Goal: Task Accomplishment & Management: Manage account settings

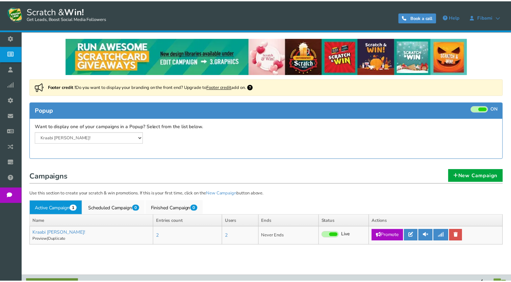
scroll to position [11, 0]
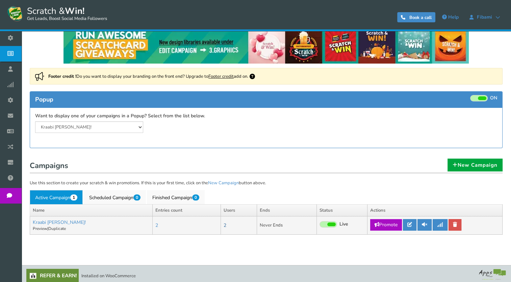
click at [224, 225] on link "2" at bounding box center [225, 225] width 3 height 6
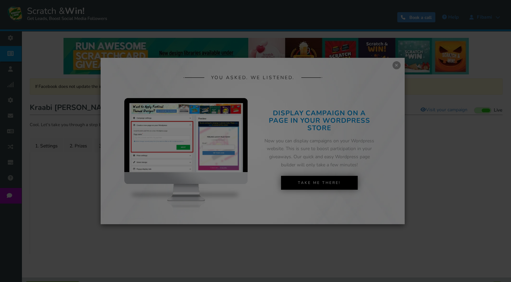
click at [262, 117] on div "● ● ● ● ● ●" at bounding box center [256, 141] width 84 height 62
click at [397, 66] on div "● ● ● ● ● ●" at bounding box center [255, 141] width 511 height 282
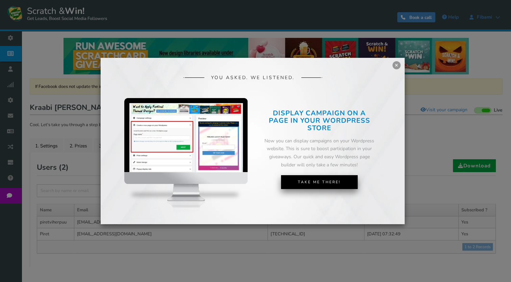
click at [309, 181] on link "Take Me There!" at bounding box center [319, 182] width 77 height 14
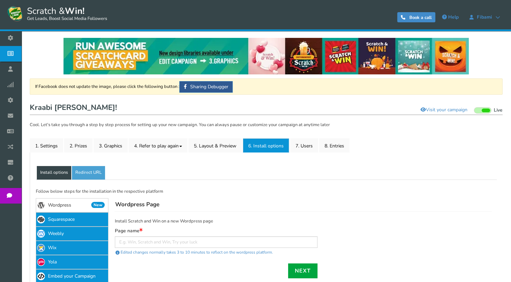
scroll to position [68, 0]
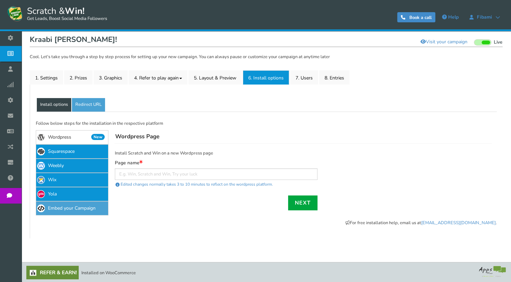
click at [76, 204] on link "Embed your Campaign" at bounding box center [72, 208] width 73 height 14
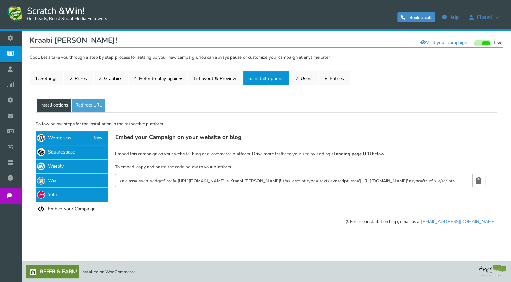
scroll to position [66, 0]
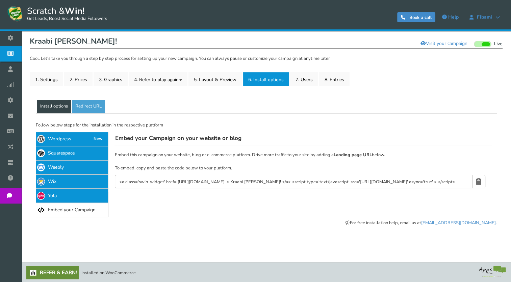
click at [164, 178] on input "<a class='swin-widget' href='[URL][DOMAIN_NAME]' > Kraabi [PERSON_NAME]! </a> <…" at bounding box center [293, 181] width 349 height 7
click at [463, 184] on input "<a class='swin-widget' href='[URL][DOMAIN_NAME]' > Kraabi [PERSON_NAME]! </a> <…" at bounding box center [293, 181] width 349 height 7
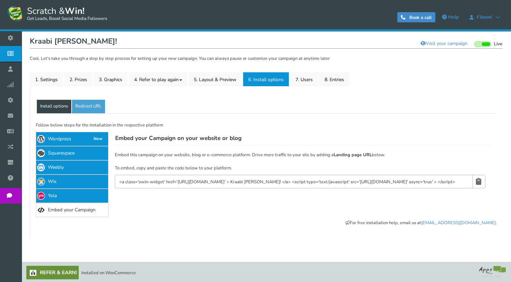
click at [463, 184] on input "<a class='swin-widget' href='[URL][DOMAIN_NAME]' > Kraabi [PERSON_NAME]! </a> <…" at bounding box center [293, 181] width 349 height 7
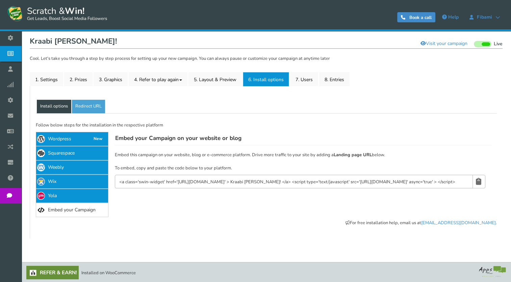
drag, startPoint x: 463, startPoint y: 184, endPoint x: 478, endPoint y: 182, distance: 16.1
click at [478, 182] on icon at bounding box center [478, 181] width 5 height 13
click at [147, 206] on div "Facebook Tab Add your campaign to your Facebook page with custom tab name. Face…" at bounding box center [302, 174] width 389 height 85
click at [100, 109] on link "Redirect URL" at bounding box center [88, 107] width 33 height 14
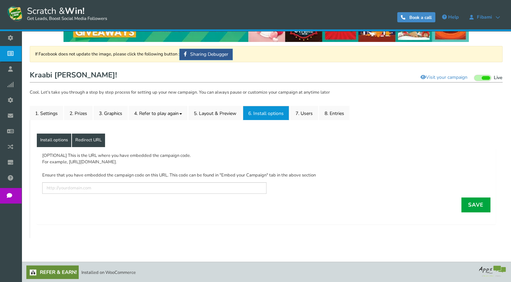
click at [58, 142] on link "Install options" at bounding box center [54, 140] width 34 height 14
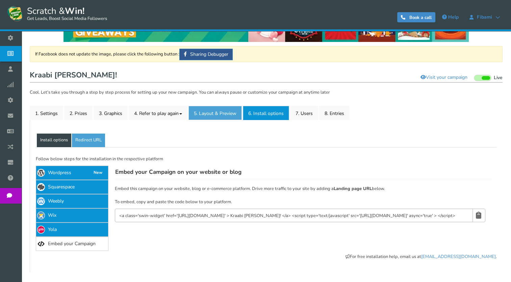
click at [225, 110] on link "5. Layout & Preview" at bounding box center [215, 113] width 53 height 14
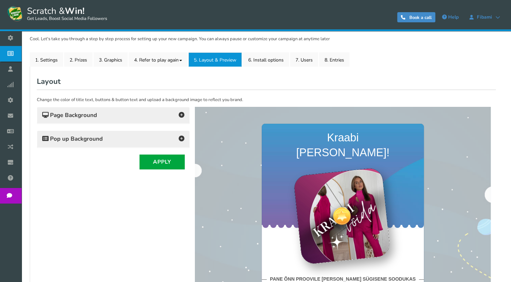
scroll to position [69, 0]
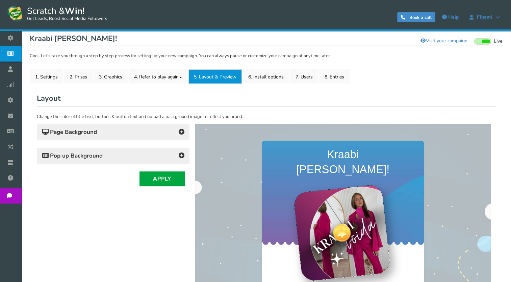
click at [127, 158] on h4 "Pop up Background" at bounding box center [113, 155] width 142 height 9
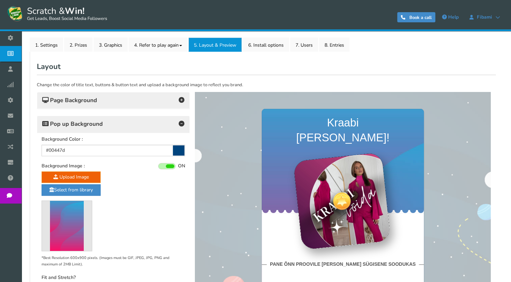
scroll to position [100, 0]
click at [135, 104] on h4 "Page Background" at bounding box center [113, 100] width 142 height 9
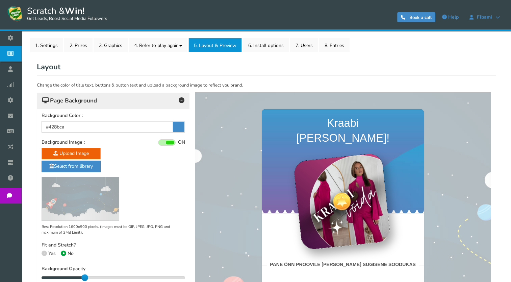
scroll to position [172, 0]
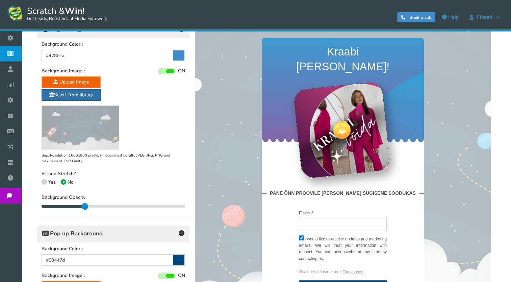
click at [80, 96] on link "Select from library" at bounding box center [71, 94] width 59 height 11
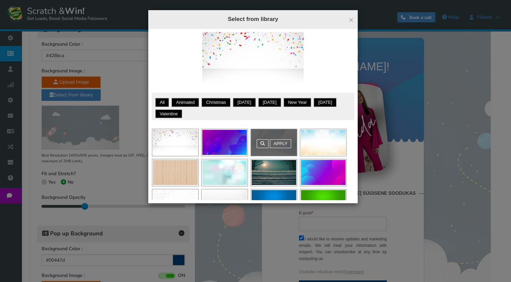
click at [274, 153] on div "Apply" at bounding box center [274, 142] width 46 height 27
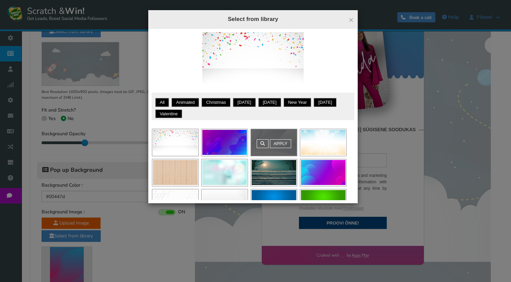
scroll to position [235, 0]
click at [268, 141] on link at bounding box center [263, 143] width 12 height 9
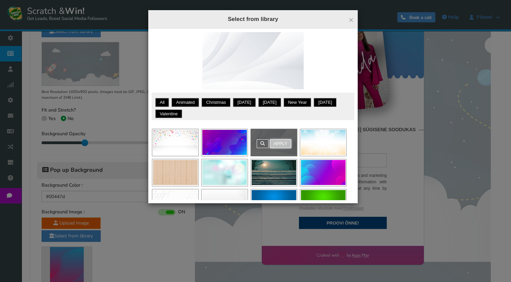
click at [274, 143] on link "Apply" at bounding box center [280, 143] width 21 height 9
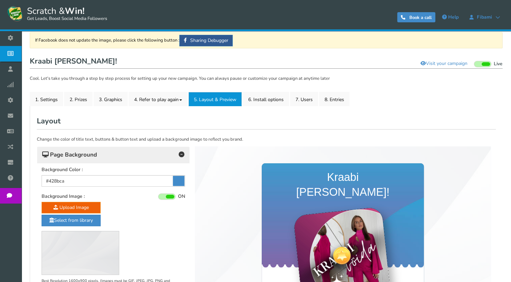
scroll to position [48, 0]
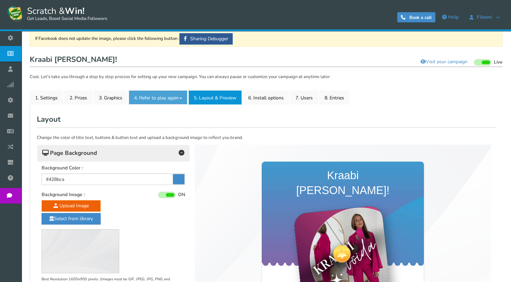
click at [152, 100] on link "4. Refer to play again" at bounding box center [158, 97] width 59 height 14
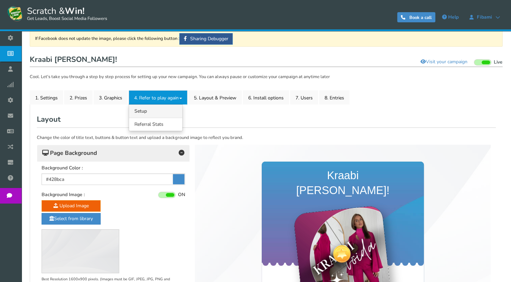
click at [145, 114] on link "4.1 Referrals Setup" at bounding box center [155, 110] width 53 height 13
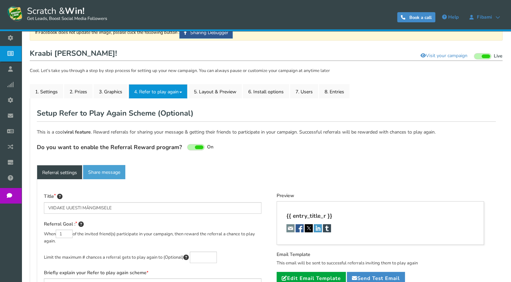
type textarea "Soovitage oma sõpru ja saate rohkem võimalusi võita!"
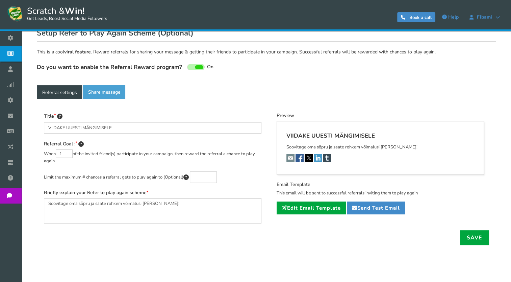
scroll to position [137, 0]
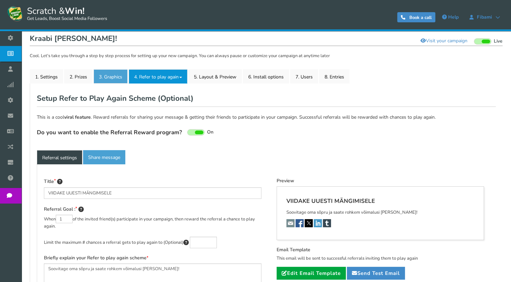
click at [111, 72] on link "3. Graphics" at bounding box center [111, 76] width 34 height 14
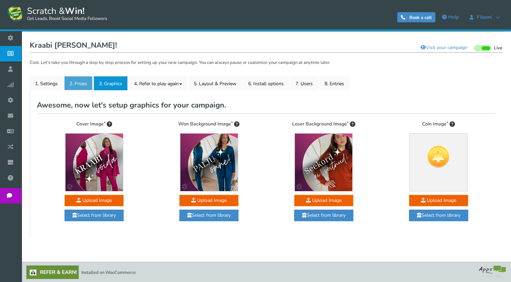
click at [77, 84] on link "2. Prizes" at bounding box center [78, 83] width 28 height 14
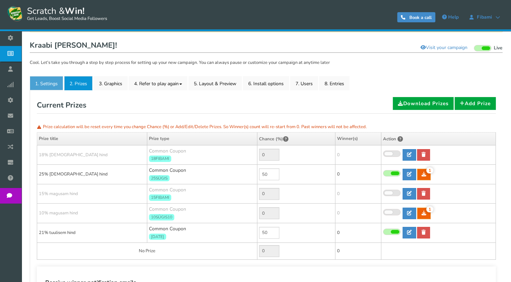
click at [59, 84] on link "1. Settings" at bounding box center [46, 83] width 33 height 14
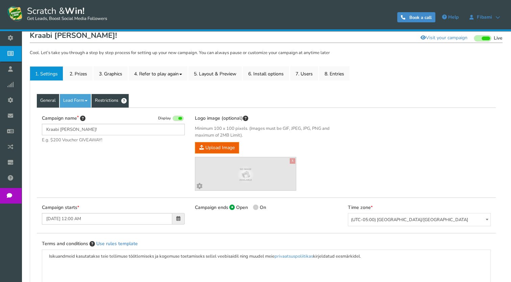
scroll to position [72, 0]
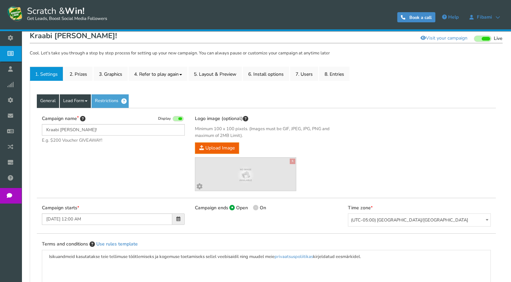
click at [82, 102] on link "Lead Form" at bounding box center [75, 101] width 31 height 14
click at [74, 102] on link "Lead Form" at bounding box center [75, 101] width 31 height 14
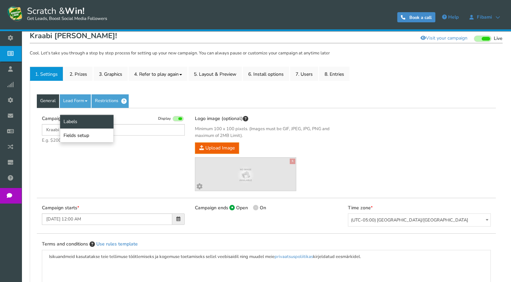
click at [74, 123] on link "Labels" at bounding box center [86, 122] width 53 height 14
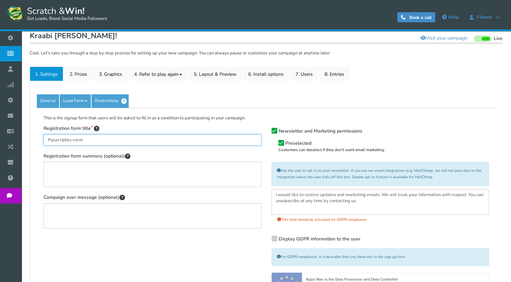
click at [93, 140] on input "Palun täitke vorm" at bounding box center [153, 139] width 218 height 11
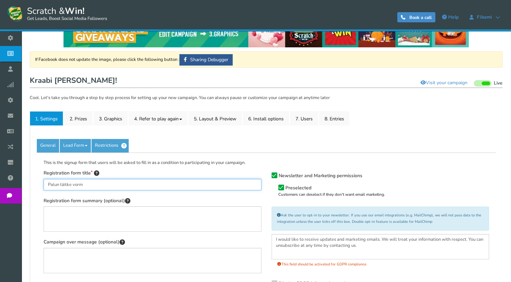
scroll to position [26, 0]
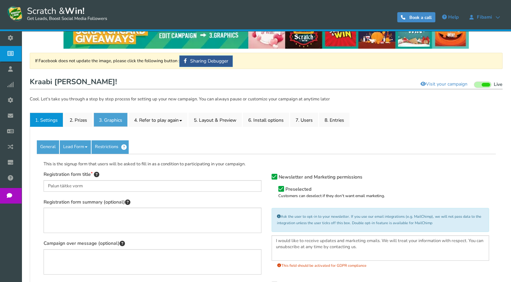
click at [105, 121] on link "3. Graphics" at bounding box center [111, 120] width 34 height 14
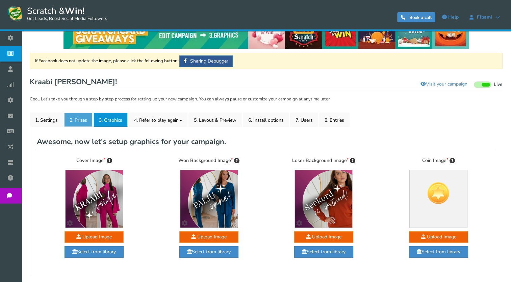
click at [80, 120] on link "2. Prizes" at bounding box center [78, 120] width 28 height 14
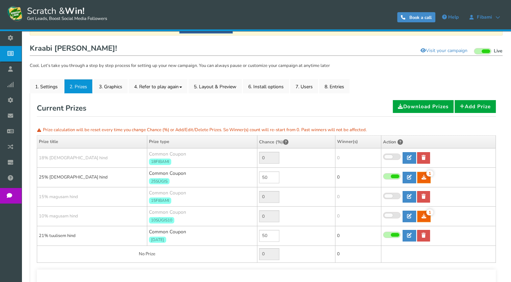
scroll to position [59, 0]
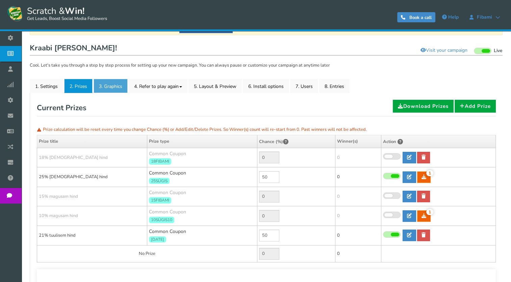
click at [121, 89] on link "3. Graphics" at bounding box center [111, 86] width 34 height 14
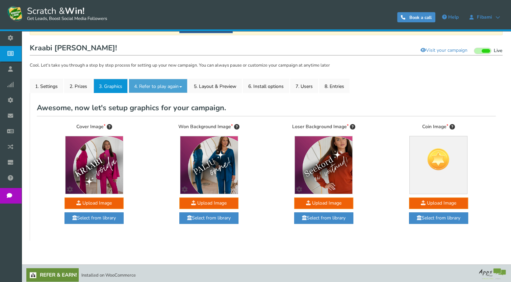
click at [146, 89] on link "4. Refer to play again" at bounding box center [158, 86] width 59 height 14
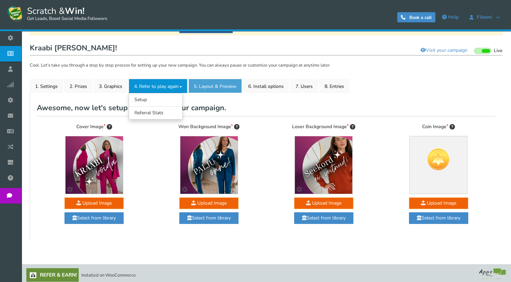
click at [216, 82] on link "5. Layout & Preview" at bounding box center [215, 86] width 53 height 14
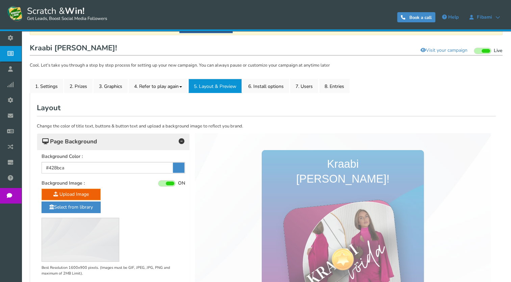
scroll to position [0, 0]
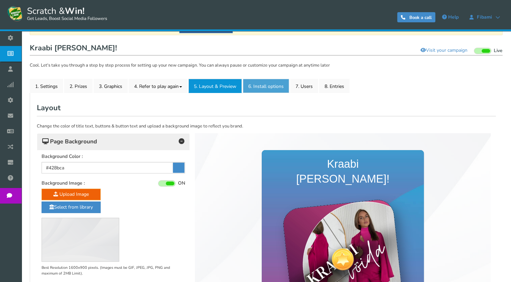
click at [262, 86] on link "6. Install options New" at bounding box center [266, 86] width 46 height 14
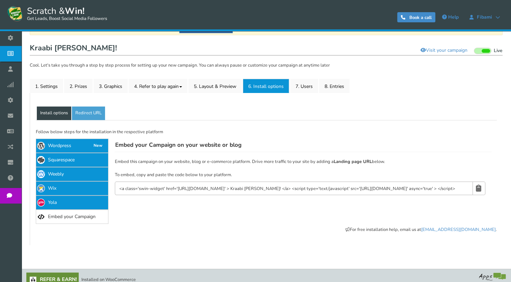
click at [167, 189] on input "<a class='swin-widget' href='[URL][DOMAIN_NAME]' > Kraabi [PERSON_NAME]! </a> <…" at bounding box center [293, 188] width 349 height 7
drag, startPoint x: 167, startPoint y: 189, endPoint x: 140, endPoint y: 193, distance: 27.0
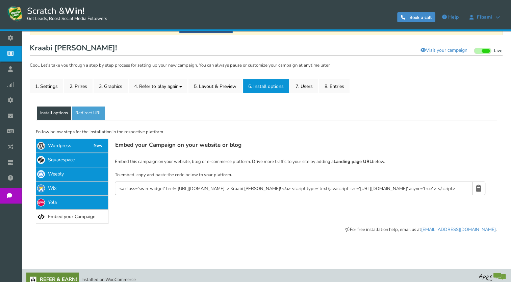
click at [140, 193] on p "<a class='swin-widget' href='[URL][DOMAIN_NAME]' > Kraabi [PERSON_NAME]! </a> <…" at bounding box center [300, 188] width 371 height 14
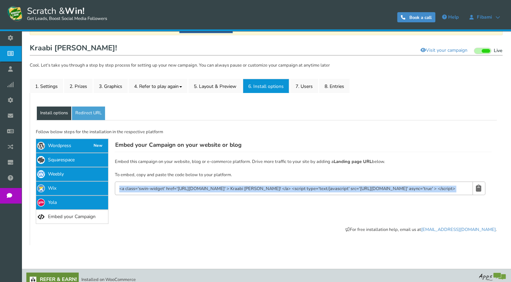
click at [140, 193] on p "<a class='swin-widget' href='[URL][DOMAIN_NAME]' > Kraabi [PERSON_NAME]! </a> <…" at bounding box center [300, 188] width 371 height 14
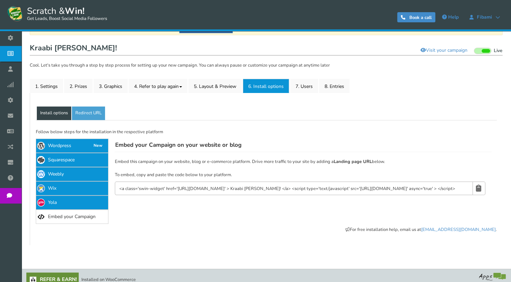
drag, startPoint x: 140, startPoint y: 193, endPoint x: 173, endPoint y: 214, distance: 39.4
click at [173, 214] on div "Facebook Tab Add your campaign to your Facebook page with custom tab name. Face…" at bounding box center [302, 181] width 389 height 85
click at [169, 187] on input "<a class='swin-widget' href='[URL][DOMAIN_NAME]' > Kraabi [PERSON_NAME]! </a> <…" at bounding box center [293, 188] width 349 height 7
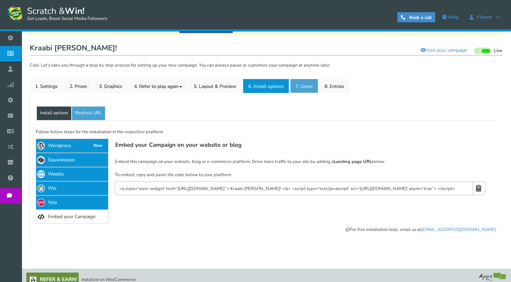
click at [300, 89] on link "7. Users" at bounding box center [304, 86] width 28 height 14
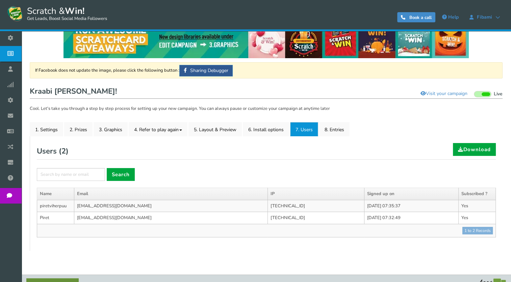
scroll to position [28, 0]
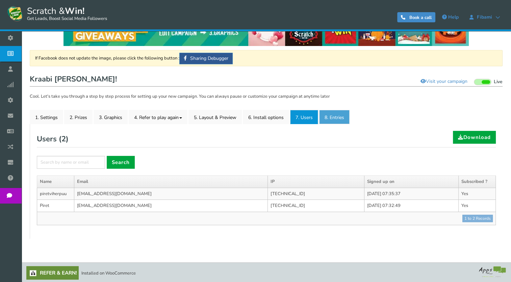
click at [334, 121] on link "8. Entries" at bounding box center [334, 117] width 30 height 14
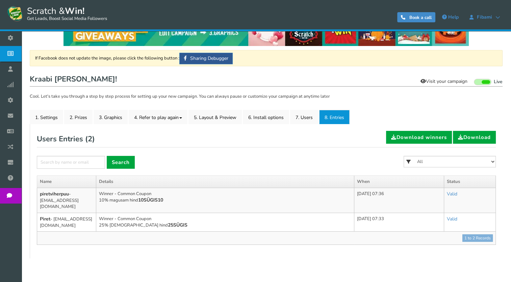
click at [457, 81] on link "Visit your campaign" at bounding box center [444, 81] width 56 height 11
click at [455, 84] on link "Visit your campaign" at bounding box center [444, 81] width 56 height 11
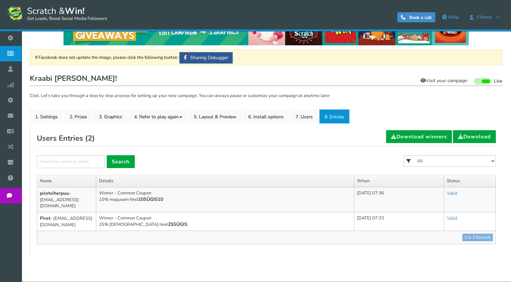
scroll to position [0, 0]
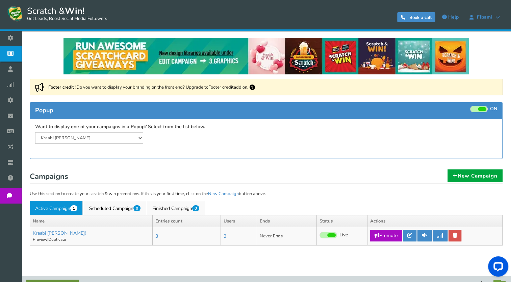
scroll to position [14, 0]
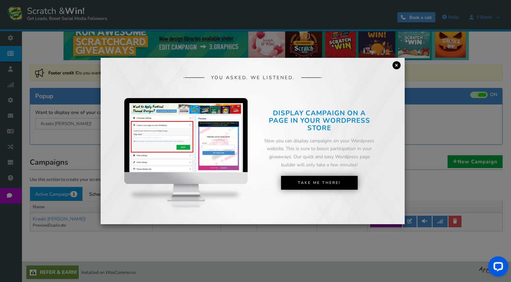
click at [398, 67] on link "×" at bounding box center [397, 65] width 8 height 8
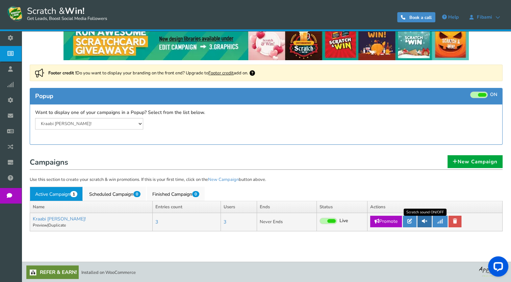
click at [427, 221] on icon at bounding box center [424, 221] width 5 height 5
click at [428, 221] on icon at bounding box center [425, 221] width 6 height 5
click at [422, 217] on link at bounding box center [425, 221] width 14 height 11
click at [411, 223] on icon at bounding box center [409, 221] width 5 height 5
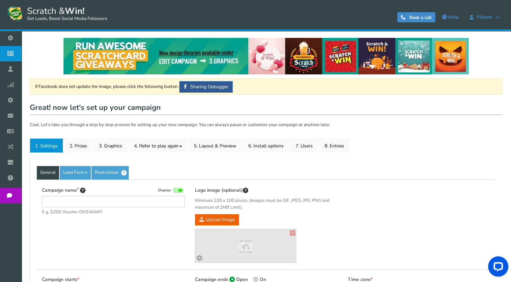
type input "Kraabi [PERSON_NAME]!"
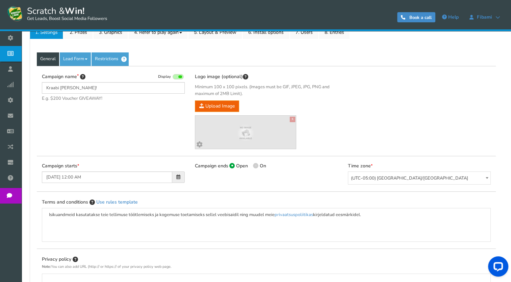
scroll to position [116, 0]
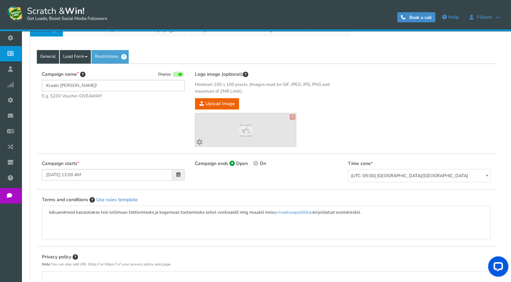
click at [84, 59] on link "Lead Form" at bounding box center [75, 57] width 31 height 14
click at [83, 58] on link "Lead Form" at bounding box center [75, 57] width 31 height 14
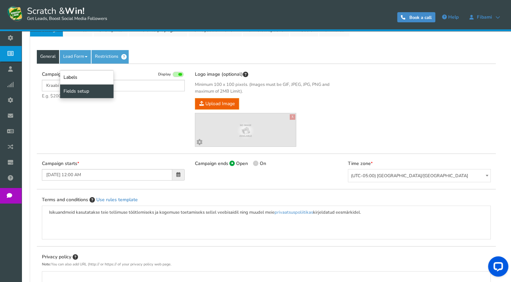
click at [77, 91] on link "Fields setup" at bounding box center [86, 91] width 53 height 14
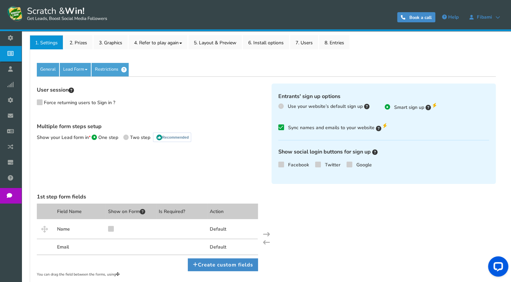
scroll to position [101, 0]
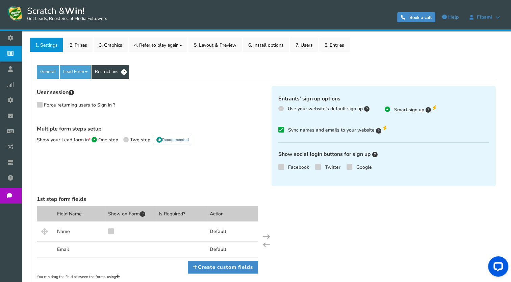
click at [113, 76] on link "Restrictions" at bounding box center [110, 72] width 37 height 14
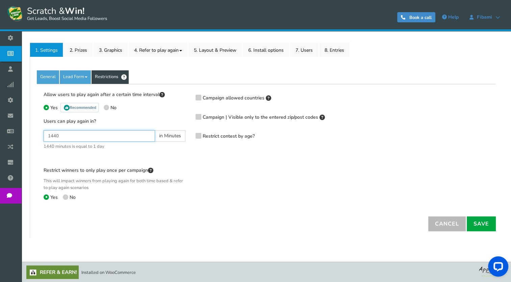
click at [66, 133] on input "1440" at bounding box center [100, 135] width 112 height 11
type input "1"
click at [167, 151] on div "Allow users to play again after a certain time interval Yes Recommended No User…" at bounding box center [115, 150] width 152 height 119
click at [477, 225] on link "Save" at bounding box center [481, 223] width 29 height 15
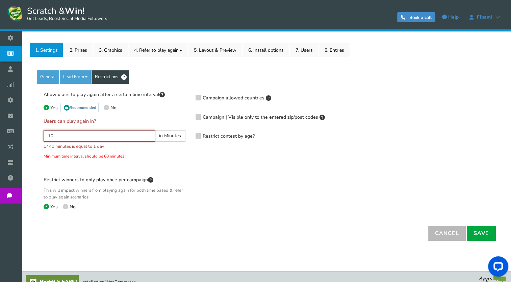
type input "1"
type input "60"
click at [476, 230] on link "Save" at bounding box center [481, 233] width 29 height 15
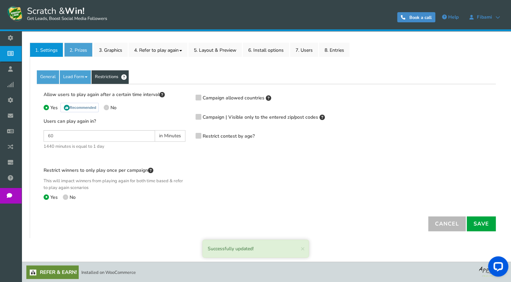
click at [79, 51] on link "2. Prizes" at bounding box center [78, 50] width 28 height 14
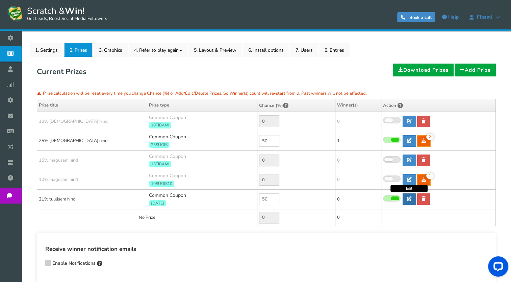
click at [408, 200] on link at bounding box center [410, 198] width 14 height 11
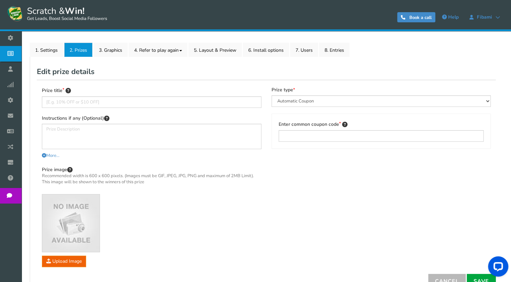
type input "21% tuulisem hind"
type textarea "Kopeeri kindlasti sooduskood, [PERSON_NAME] e-postile ei saadeta."
select select "Common"
type input "[DATE]"
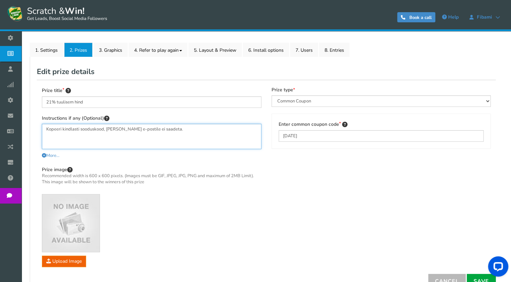
click at [172, 131] on textarea "Kopeeri kindlasti sooduskood, [PERSON_NAME] e-postile ei saadeta." at bounding box center [152, 136] width 220 height 25
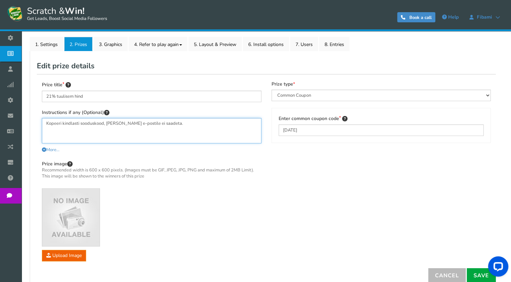
scroll to position [101, 0]
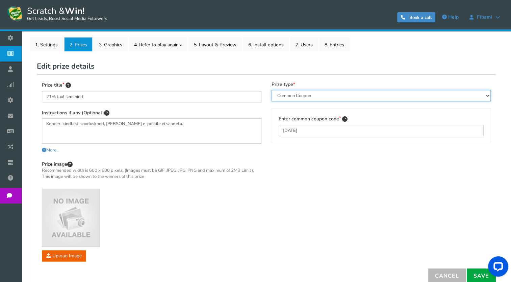
click at [311, 97] on select "Perks and Experiences Automatic Coupon Common Coupon Unique Coupon" at bounding box center [382, 95] width 220 height 11
click at [291, 97] on select "Perks and Experiences Automatic Coupon Common Coupon Unique Coupon" at bounding box center [382, 95] width 220 height 11
click at [272, 90] on select "Perks and Experiences Automatic Coupon Common Coupon Unique Coupon" at bounding box center [382, 95] width 220 height 11
click at [293, 95] on select "Perks and Experiences Automatic Coupon Common Coupon Unique Coupon" at bounding box center [382, 95] width 220 height 11
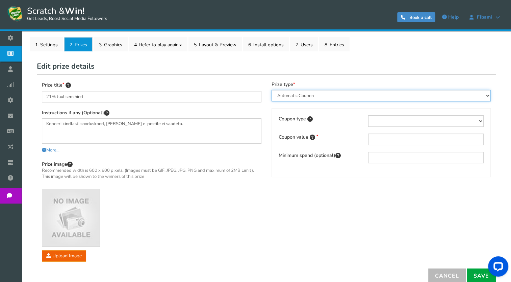
select select "Common"
click at [272, 90] on select "Perks and Experiences Automatic Coupon Common Coupon Unique Coupon" at bounding box center [382, 95] width 220 height 11
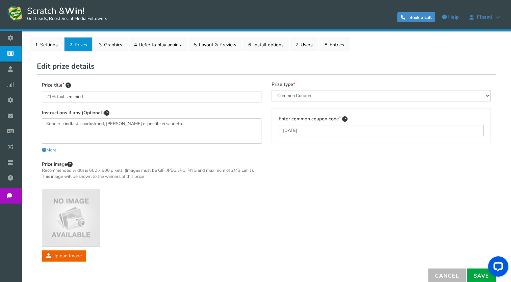
click at [275, 144] on div "Prize title 21% tuulisem hind Instructions if any (Optional) Kopeeri kindlasti …" at bounding box center [266, 171] width 459 height 194
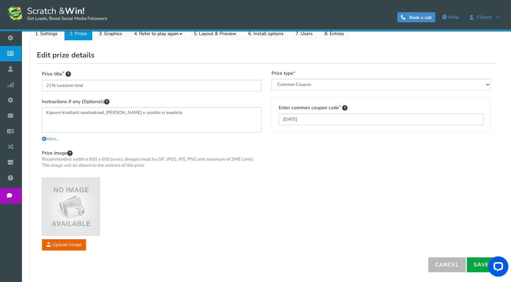
scroll to position [112, 0]
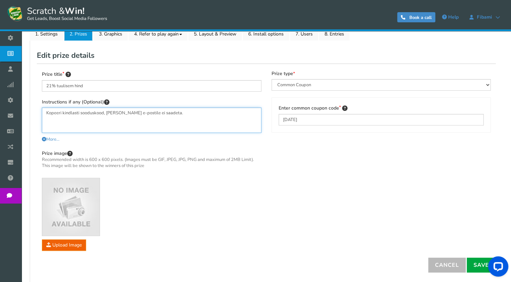
click at [120, 114] on textarea "Kopeeri kindlasti sooduskood, [PERSON_NAME] e-postile ei saadeta." at bounding box center [152, 119] width 220 height 25
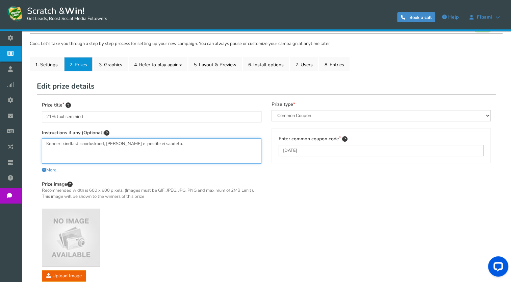
scroll to position [81, 0]
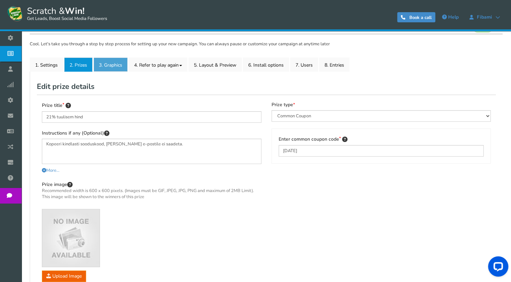
click at [102, 68] on link "3. Graphics" at bounding box center [111, 64] width 34 height 14
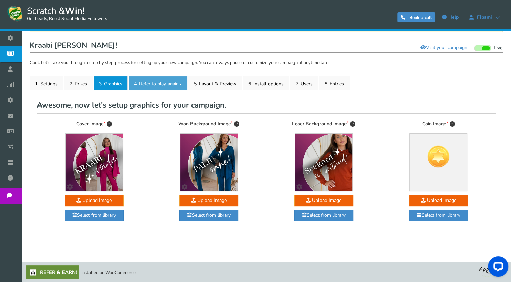
click at [157, 77] on link "4. Refer to play again" at bounding box center [158, 83] width 59 height 14
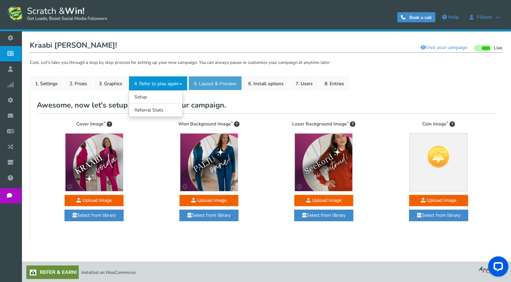
click at [203, 79] on link "5. Layout & Preview" at bounding box center [215, 83] width 53 height 14
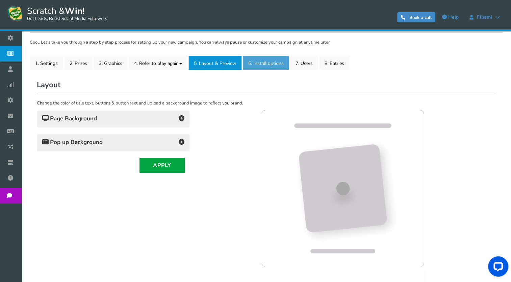
scroll to position [0, 0]
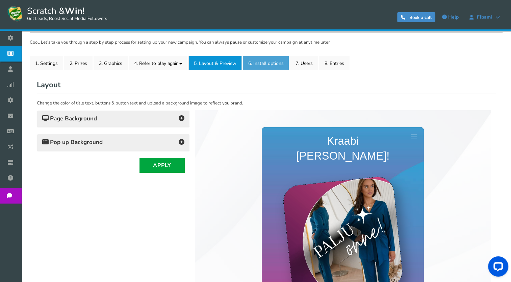
click at [271, 57] on link "6. Install options New" at bounding box center [266, 63] width 46 height 14
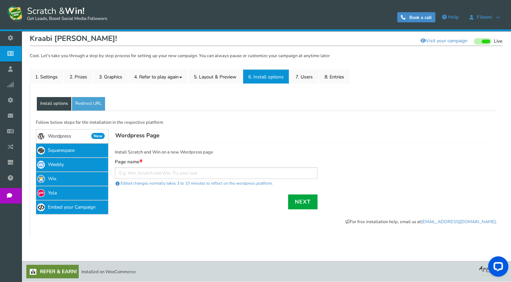
scroll to position [68, 0]
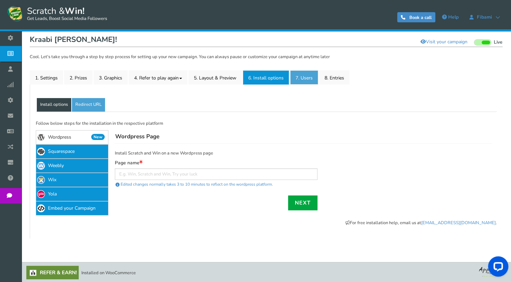
click at [311, 79] on link "7. Users" at bounding box center [304, 77] width 28 height 14
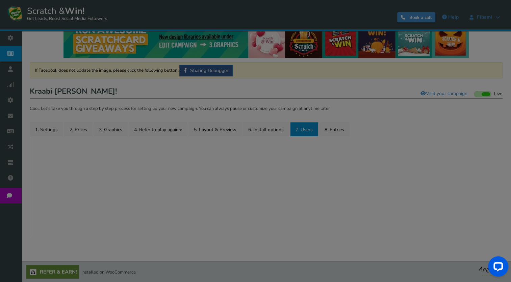
scroll to position [41, 0]
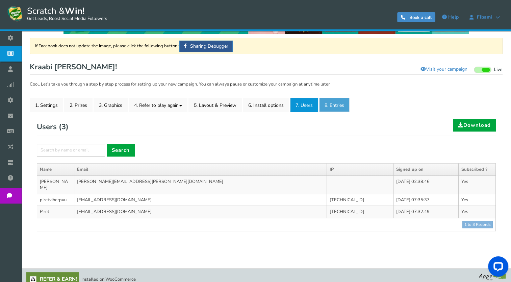
click at [333, 108] on link "8. Entries" at bounding box center [334, 105] width 30 height 14
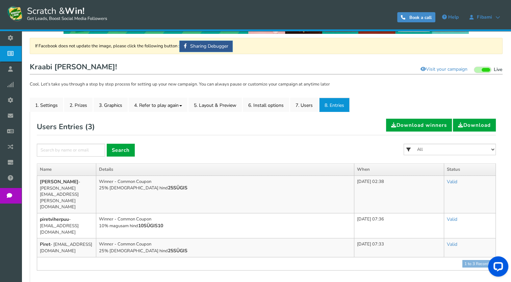
scroll to position [67, 0]
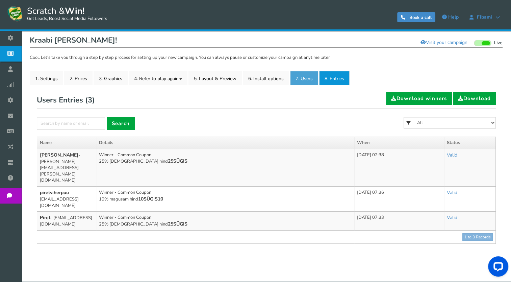
click at [300, 79] on link "7. Users" at bounding box center [304, 78] width 28 height 14
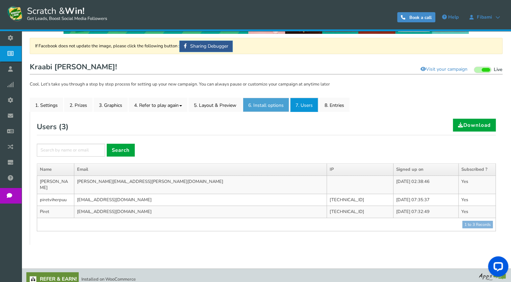
click at [257, 101] on link "6. Install options New" at bounding box center [266, 105] width 46 height 14
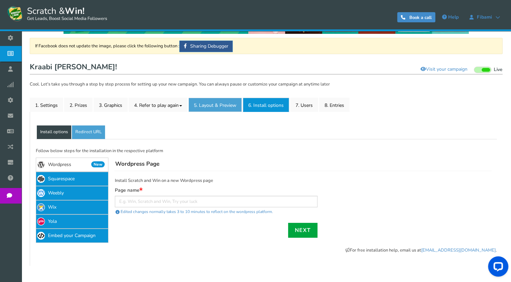
click at [208, 106] on link "5. Layout & Preview" at bounding box center [215, 105] width 53 height 14
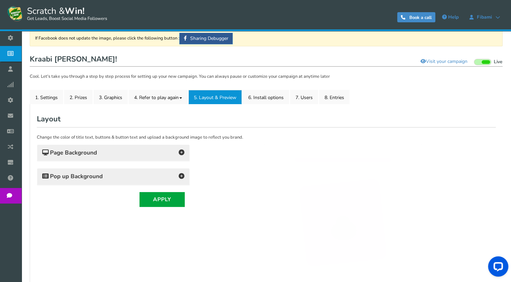
scroll to position [0, 0]
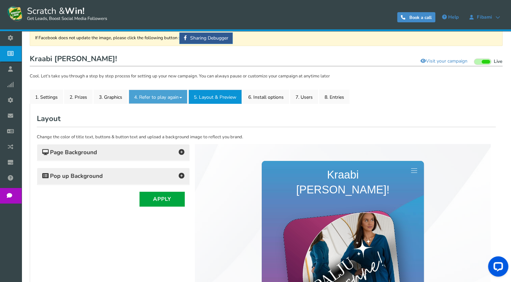
click at [170, 101] on link "4. Refer to play again" at bounding box center [158, 97] width 59 height 14
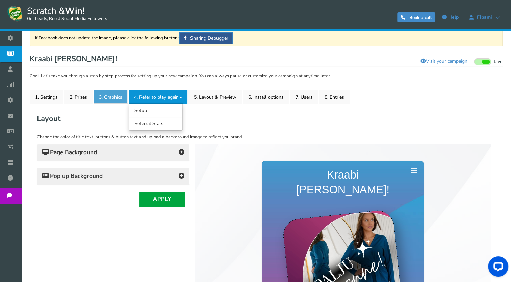
click at [109, 95] on link "3. Graphics" at bounding box center [111, 97] width 34 height 14
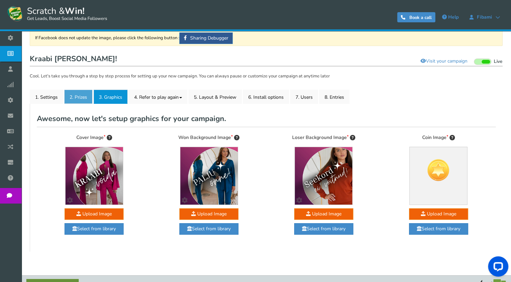
click at [77, 98] on link "2. Prizes" at bounding box center [78, 97] width 28 height 14
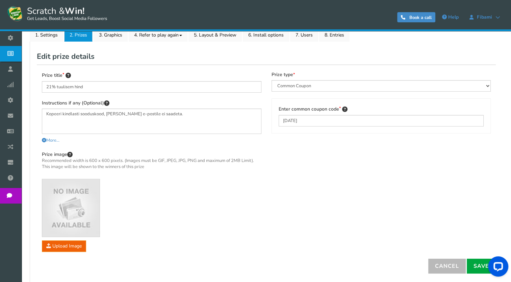
scroll to position [116, 0]
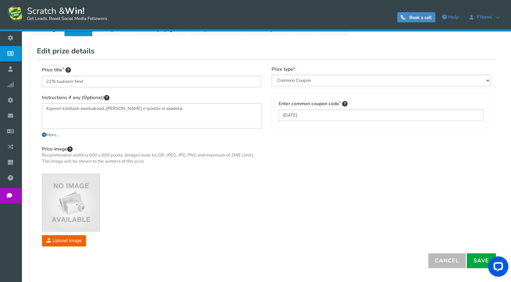
click at [49, 136] on span "More..." at bounding box center [51, 135] width 18 height 6
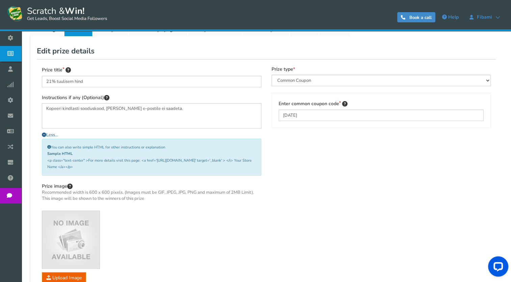
click at [45, 134] on icon at bounding box center [44, 134] width 4 height 4
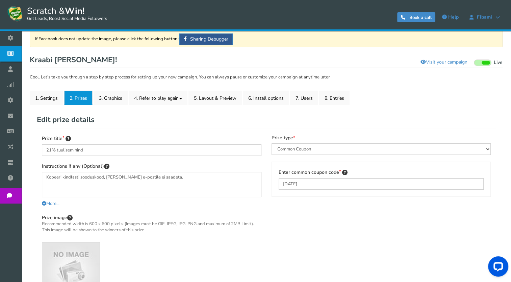
scroll to position [43, 0]
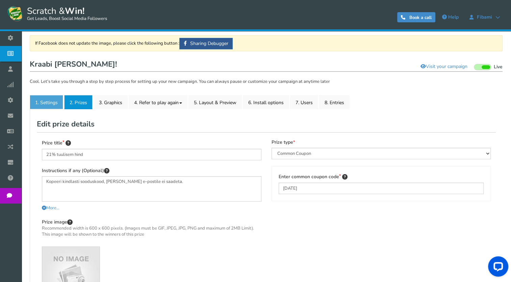
click at [57, 105] on link "1. Settings" at bounding box center [46, 102] width 33 height 14
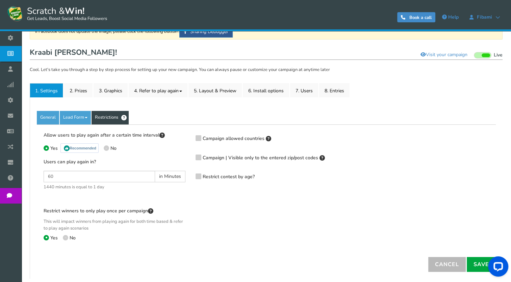
scroll to position [55, 0]
click at [66, 120] on link "Lead Form" at bounding box center [75, 118] width 31 height 14
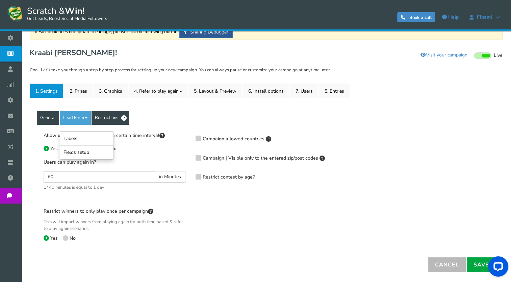
click at [42, 118] on link "General" at bounding box center [48, 118] width 22 height 14
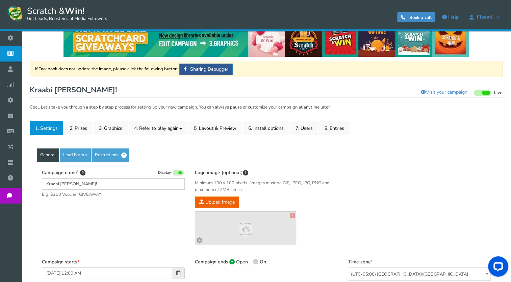
scroll to position [0, 0]
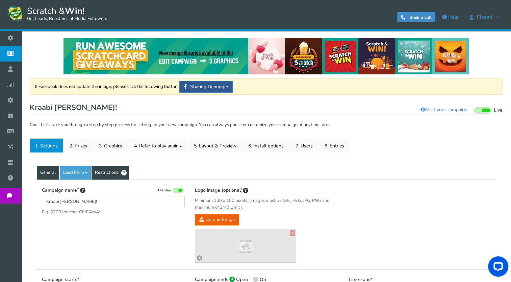
click at [101, 168] on link "Restrictions" at bounding box center [110, 173] width 37 height 14
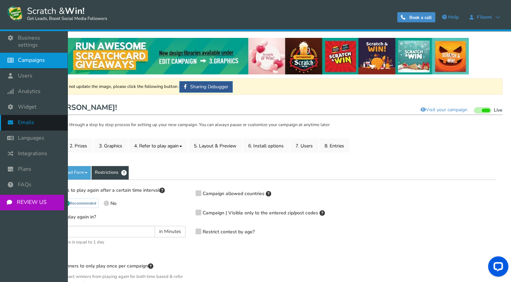
click at [13, 120] on icon at bounding box center [12, 122] width 13 height 15
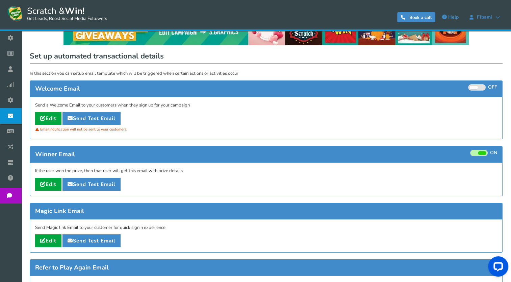
scroll to position [28, 0]
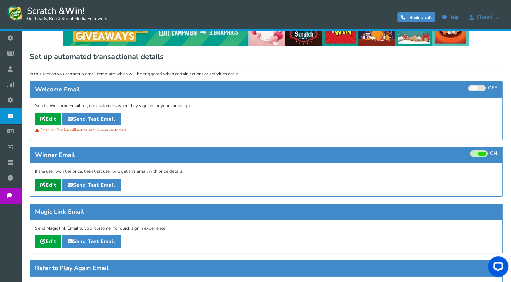
click at [48, 185] on link "Edit" at bounding box center [48, 184] width 26 height 13
type input "Teie tas [[Campaign Name]]u"
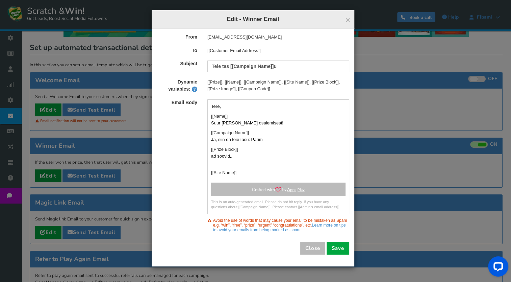
scroll to position [36, 0]
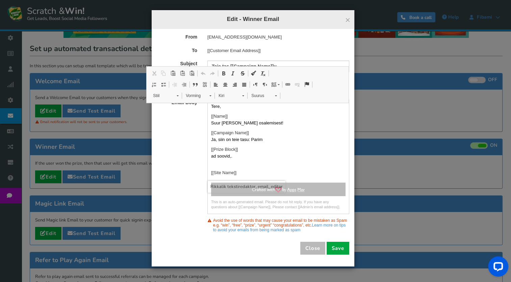
click at [255, 134] on div "Tere, [[Name]] Suur [PERSON_NAME] osalemisest! [[Campaign Name]] Ja, siin on te…" at bounding box center [278, 139] width 141 height 73
click at [218, 158] on p "ad soovid,." at bounding box center [278, 156] width 134 height 7
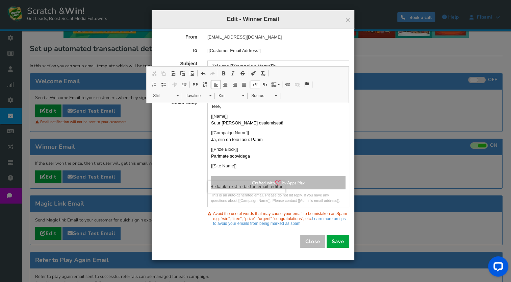
click at [223, 140] on p "Ja, siin on teie tasu: Parim" at bounding box center [278, 139] width 134 height 7
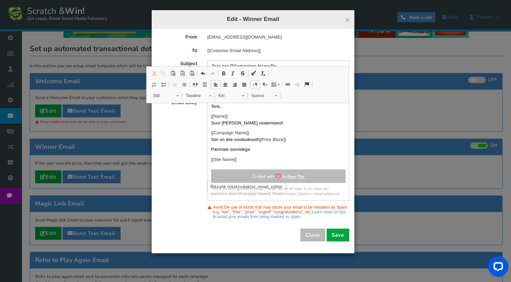
scroll to position [24, 0]
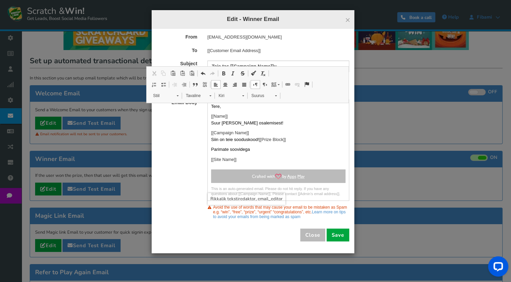
click at [241, 122] on p "Suur [PERSON_NAME] osalemisest!" at bounding box center [278, 123] width 134 height 7
click at [308, 122] on p "Suur [PERSON_NAME] kampaanias osalemisest!" at bounding box center [278, 123] width 134 height 7
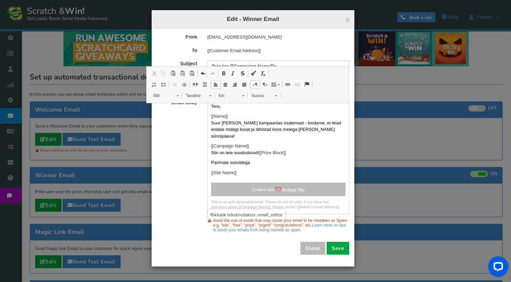
scroll to position [8, 0]
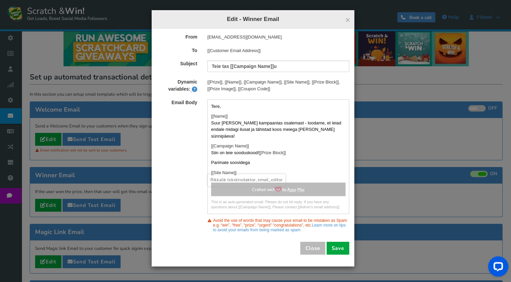
click at [223, 106] on p "Tere," at bounding box center [278, 106] width 134 height 7
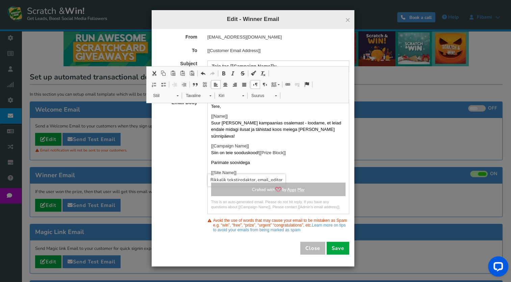
click at [222, 107] on p "Tere," at bounding box center [278, 106] width 134 height 7
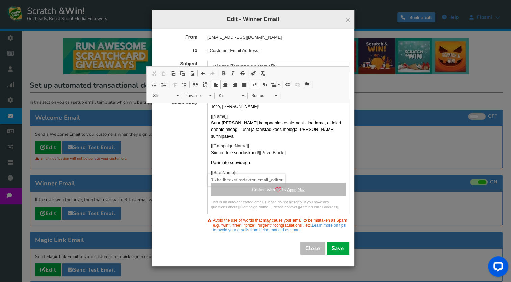
click at [270, 150] on span "[[Prize Block]]" at bounding box center [272, 152] width 27 height 5
click at [309, 149] on p "Siin on teie sooduskood! [[Prize Block]]" at bounding box center [278, 152] width 134 height 7
click at [232, 149] on p "Siin on teie sooduskood! [[Prize Block]]" at bounding box center [278, 152] width 134 height 7
click at [242, 124] on p "Suur [PERSON_NAME] kampaanias osalemast - loodame, et leiad endale midagi ilusa…" at bounding box center [278, 130] width 134 height 20
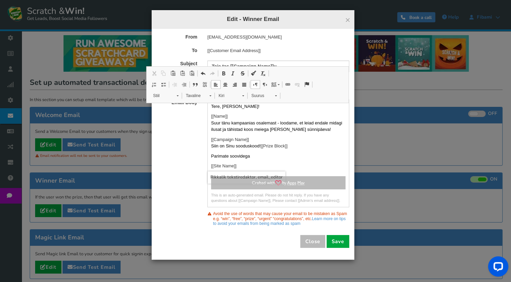
scroll to position [1, 0]
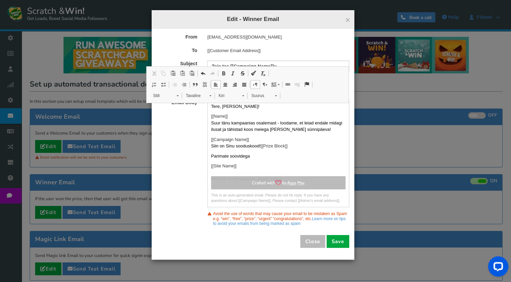
click at [196, 151] on div "Email Body Tere, [PERSON_NAME]! [[Name]] Suur tänu kampaanias osalemast - looda…" at bounding box center [253, 153] width 203 height 108
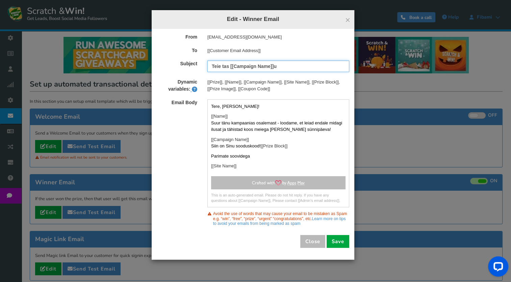
click at [277, 66] on input "Teie tas [[Campaign Name]]u" at bounding box center [278, 65] width 142 height 11
drag, startPoint x: 230, startPoint y: 66, endPoint x: 200, endPoint y: 69, distance: 30.0
click at [200, 69] on div "Subject Teie tas [[Campaign Name]]" at bounding box center [253, 65] width 203 height 11
click at [319, 61] on input "Siin on sinu Fibami [[Campaign Name]]" at bounding box center [278, 65] width 142 height 11
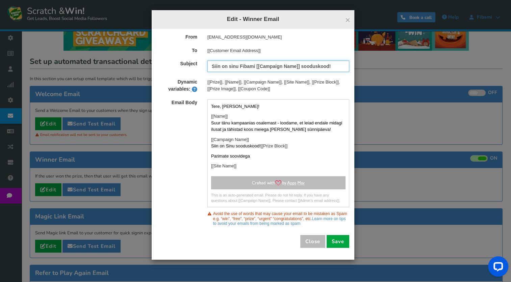
scroll to position [24, 0]
type input "Siin on sinu Fibami [[Campaign Name]] sooduskood!"
click at [184, 206] on div "Email Body Tere, [PERSON_NAME]! [[Name]] Suur tänu kampaanias osalemast - looda…" at bounding box center [253, 153] width 203 height 108
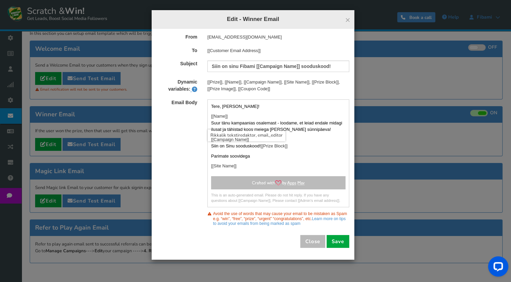
scroll to position [70, 0]
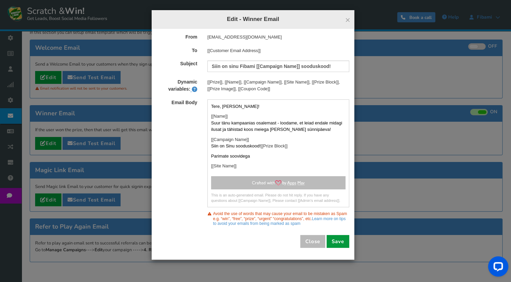
click at [336, 241] on button "Save" at bounding box center [338, 241] width 23 height 13
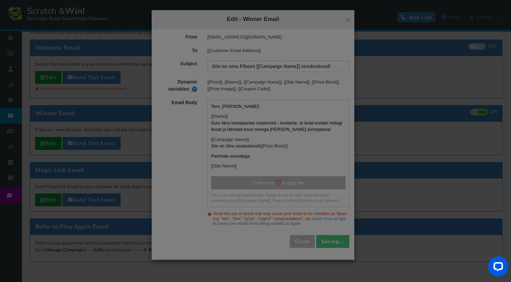
click at [244, 235] on div "● ● ● ● ● ●" at bounding box center [255, 141] width 511 height 282
click at [285, 156] on div "● ● ● ● ● ●" at bounding box center [256, 141] width 84 height 62
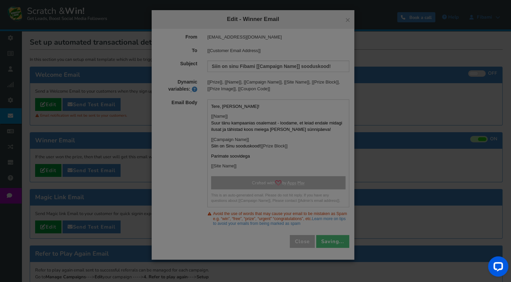
scroll to position [76, 0]
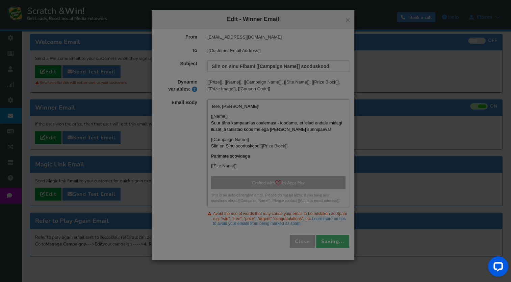
click at [258, 40] on div "● ● ● ● ● ●" at bounding box center [255, 141] width 511 height 282
click at [240, 38] on div "● ● ● ● ● ●" at bounding box center [255, 141] width 511 height 282
click at [289, 234] on div "● ● ● ● ● ●" at bounding box center [255, 141] width 511 height 282
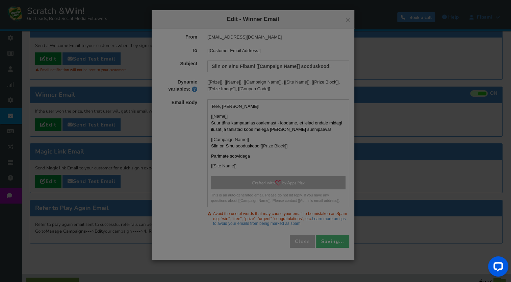
scroll to position [88, 0]
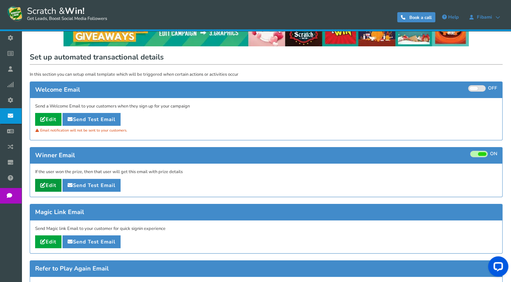
click at [49, 188] on link "Edit" at bounding box center [48, 185] width 26 height 13
type input "Siin on sinu Fibami [[Campaign Name]] sooduskood!"
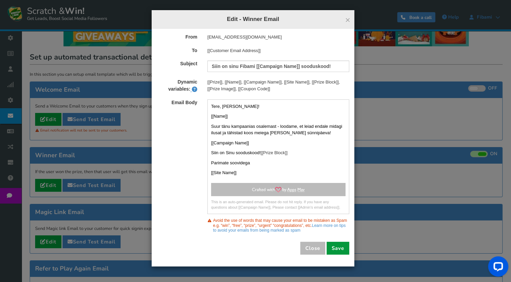
click at [341, 246] on button "Save" at bounding box center [338, 248] width 23 height 13
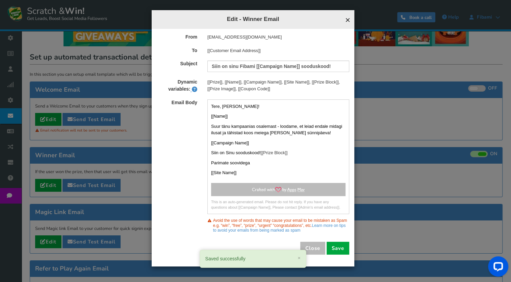
click at [349, 20] on span "×" at bounding box center [347, 20] width 5 height 10
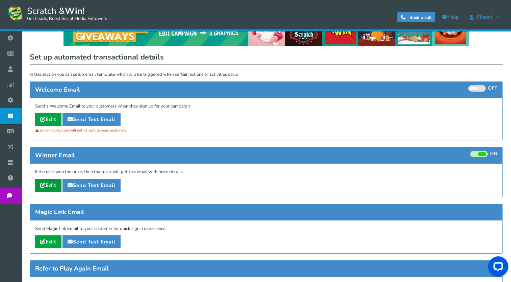
click at [51, 182] on link "Edit" at bounding box center [48, 185] width 26 height 13
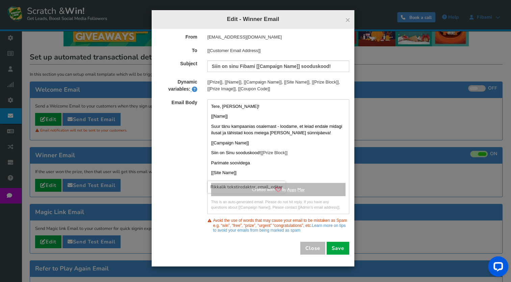
click at [298, 149] on p "Siin on Sinu sooduskood! [[Prize Block]]" at bounding box center [278, 152] width 134 height 7
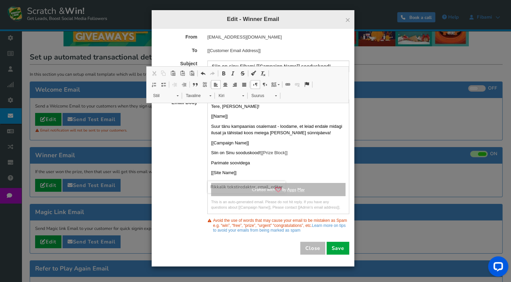
click at [184, 159] on div "Email Body Tere, armas! [[Name]] Suur tänu kampaanias osalemast - loodame, et l…" at bounding box center [253, 156] width 203 height 115
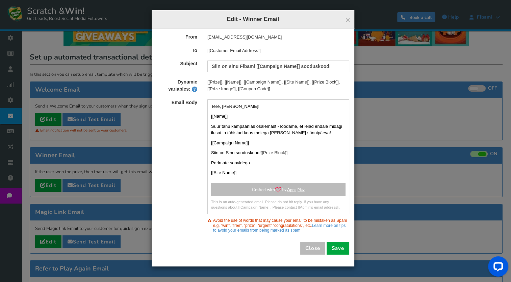
click at [256, 88] on div "[[Prize]], [[Name]], [[Campaign Name]], [[Site Name]], [[Prize Block]], [[Prize…" at bounding box center [278, 85] width 152 height 13
click at [256, 90] on div "[[Prize]], [[Name]], [[Campaign Name]], [[Site Name]], [[Prize Block]], [[Prize…" at bounding box center [278, 85] width 152 height 13
click at [269, 91] on div "[[Prize]], [[Name]], [[Campaign Name]], [[Site Name]], [[Prize Block]], [[Prize…" at bounding box center [278, 85] width 152 height 13
drag, startPoint x: 274, startPoint y: 86, endPoint x: 238, endPoint y: 89, distance: 35.9
click at [238, 89] on div "[[Prize]], [[Name]], [[Campaign Name]], [[Site Name]], [[Prize Block]], [[Prize…" at bounding box center [278, 85] width 152 height 13
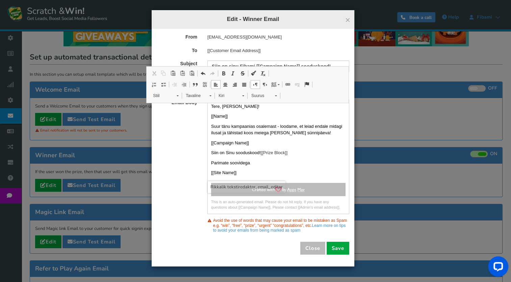
click at [274, 151] on span "[[Prize Block]]" at bounding box center [274, 152] width 27 height 5
click at [176, 169] on div "Email Body Tere, armas! [[Name]] Suur tänu kampaanias osalemast - loodame, et l…" at bounding box center [253, 156] width 203 height 115
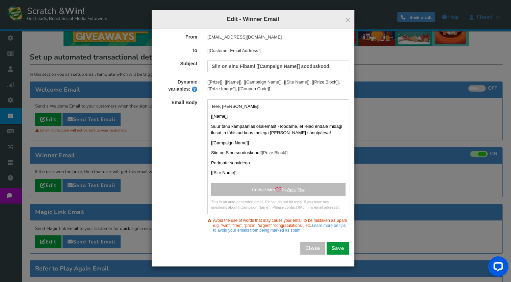
click at [331, 245] on button "Save" at bounding box center [338, 248] width 23 height 13
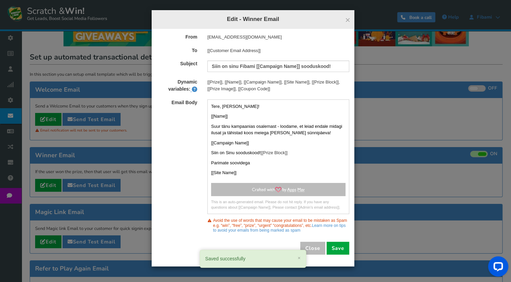
click at [351, 19] on div "× Close Edit - Winner Email" at bounding box center [253, 19] width 203 height 19
click at [348, 21] on span "×" at bounding box center [347, 20] width 5 height 10
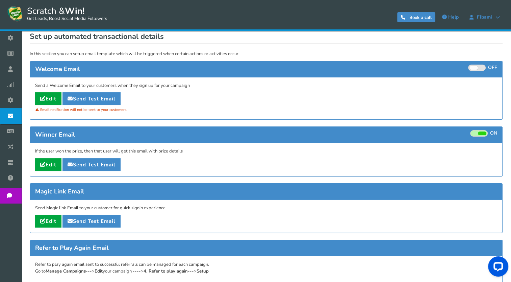
scroll to position [46, 0]
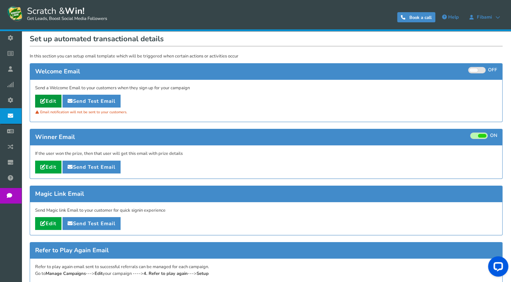
click at [56, 100] on link "Edit" at bounding box center [48, 101] width 26 height 13
type input "Täname osalemise eest [[Campaign Name]]"
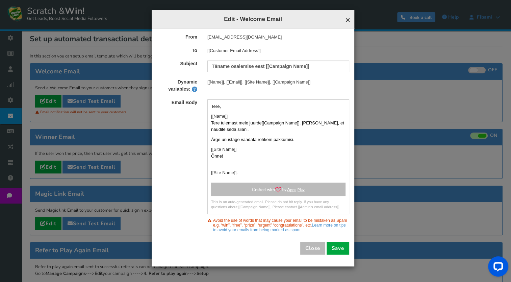
click at [347, 20] on span "×" at bounding box center [347, 20] width 5 height 10
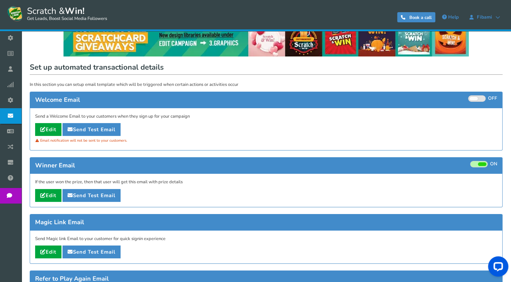
scroll to position [17, 0]
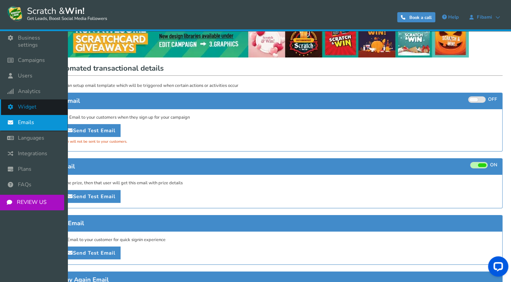
click at [25, 103] on span "Widget" at bounding box center [27, 106] width 19 height 7
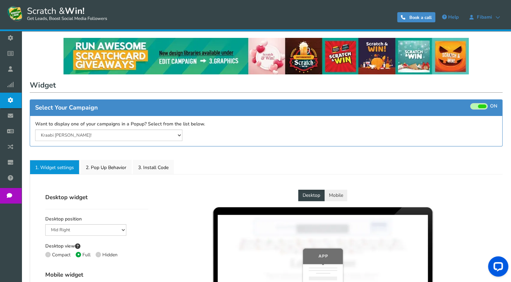
select select "mid-bottom-bar"
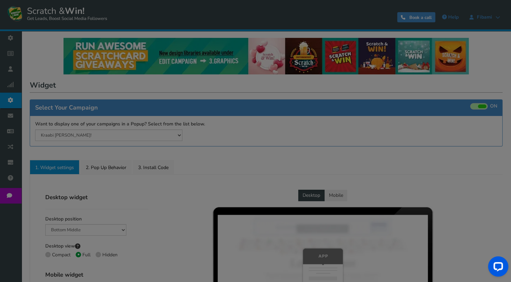
radio input "true"
select select "inherit"
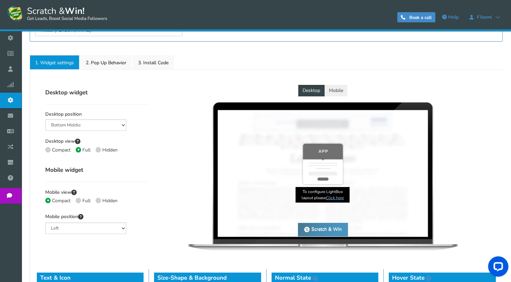
scroll to position [105, 0]
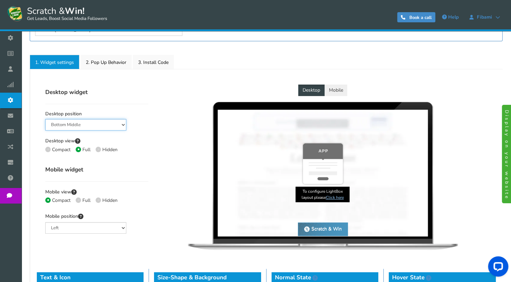
click at [86, 127] on select "Mid Right Mid Left Top Bar Bottom Bar Bottom Left Bottom Right Bottom Middle" at bounding box center [85, 124] width 81 height 11
select select "top-bar"
click at [45, 119] on select "Mid Right Mid Left Top Bar Bottom Bar Bottom Left Bottom Right Bottom Middle" at bounding box center [85, 124] width 81 height 11
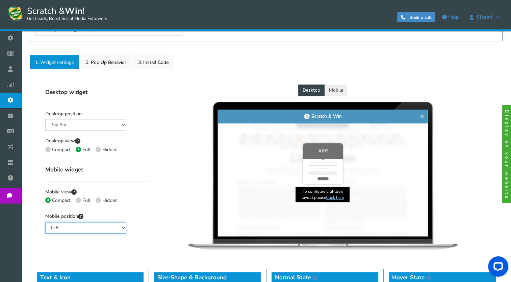
click at [71, 225] on select "Left Right Middle" at bounding box center [85, 227] width 81 height 11
select select "mid"
click at [45, 222] on select "Left Right Middle" at bounding box center [85, 227] width 81 height 11
click at [158, 198] on div "Desktop Mobile Scratch & Win × Scratch & Win × Scratch & Win Scratch & Win" at bounding box center [322, 169] width 339 height 170
click at [106, 61] on link "2. Pop Up Behavior" at bounding box center [105, 62] width 51 height 14
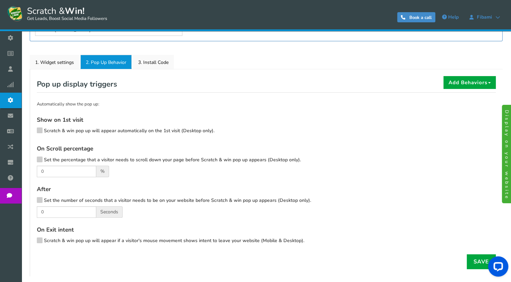
click at [42, 133] on label "Scratch & win pop up will appear automatically on the 1st visit (Desktop only)." at bounding box center [126, 131] width 178 height 7
click at [30, 133] on input "Scratch & win pop up will appear automatically on the 1st visit (Desktop only)." at bounding box center [30, 131] width 0 height 4
click at [41, 240] on icon at bounding box center [39, 239] width 5 height 5
click at [30, 240] on input "Scratch & win pop up will appear if a visitor's mouse movement shows intent to …" at bounding box center [30, 241] width 0 height 4
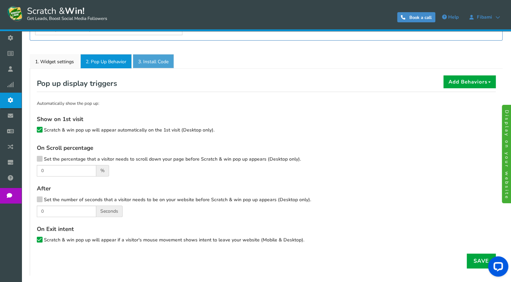
click at [159, 59] on link "3. Install Code" at bounding box center [153, 61] width 41 height 14
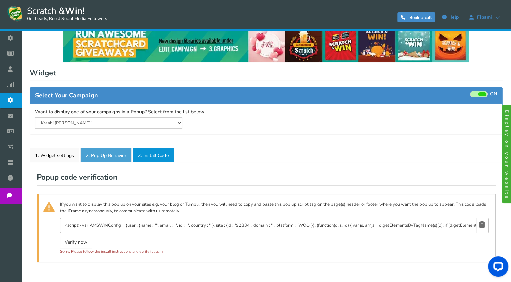
click at [109, 154] on link "2. Pop Up Behavior" at bounding box center [105, 155] width 51 height 14
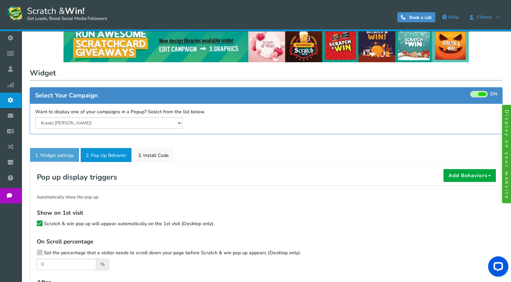
click at [63, 156] on link "1. Widget settings" at bounding box center [55, 155] width 50 height 14
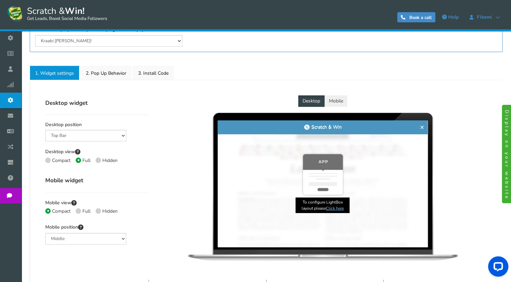
scroll to position [98, 0]
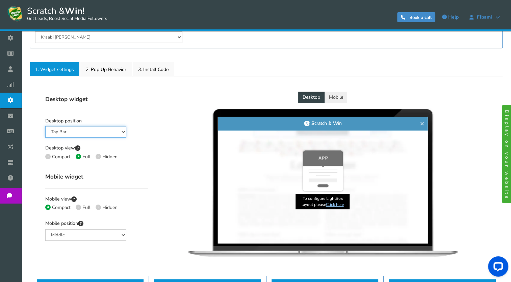
click at [104, 128] on select "Mid Right Mid Left Top Bar Bottom Bar Bottom Left Bottom Right Bottom Middle" at bounding box center [85, 131] width 81 height 11
click at [159, 137] on div "Desktop Mobile Scratch & Win × Scratch & Win × Scratch & Win Scratch & Win" at bounding box center [322, 177] width 339 height 170
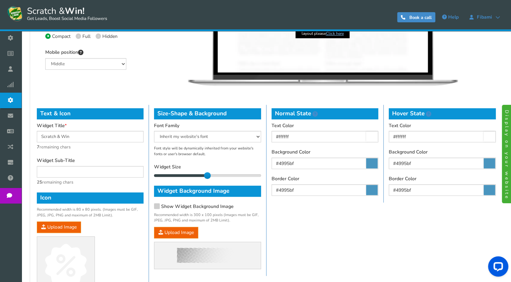
scroll to position [269, 0]
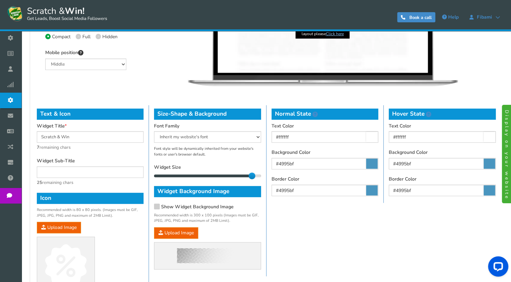
click at [248, 176] on div at bounding box center [207, 175] width 107 height 3
drag, startPoint x: 253, startPoint y: 176, endPoint x: 266, endPoint y: 176, distance: 12.2
click at [266, 176] on div "Size-Shape & Background Font Family Arial Comic Sans MS Courier New Georgia Inh…" at bounding box center [207, 190] width 117 height 171
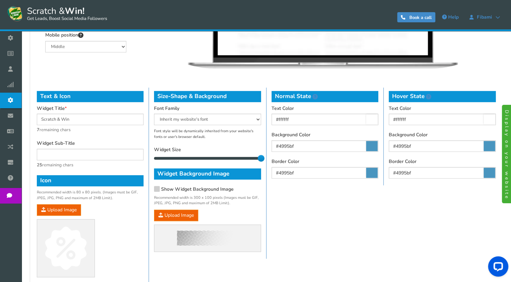
scroll to position [288, 0]
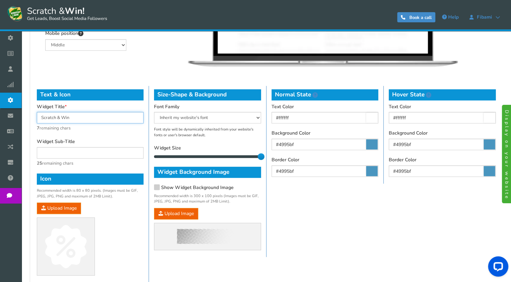
click at [49, 118] on input "Scratch & Win" at bounding box center [90, 117] width 107 height 11
type input "Kraabi & Võida"
click at [99, 150] on input "text" at bounding box center [90, 152] width 107 height 11
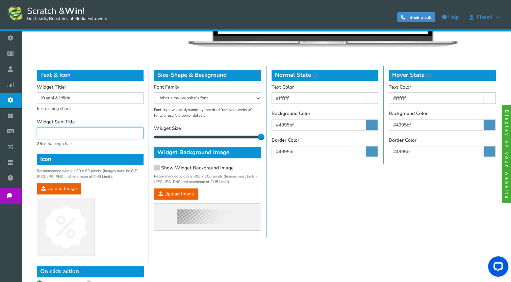
scroll to position [314, 0]
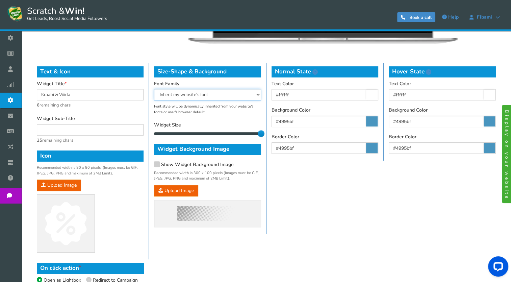
click at [241, 96] on select "Arial Comic Sans MS Courier New Georgia Inherit my website's font Tahoma Trebuc…" at bounding box center [207, 94] width 107 height 11
click at [158, 165] on icon at bounding box center [157, 163] width 5 height 5
click at [147, 165] on input "Show Widget Background Image" at bounding box center [147, 165] width 0 height 4
click at [189, 208] on img at bounding box center [207, 213] width 61 height 15
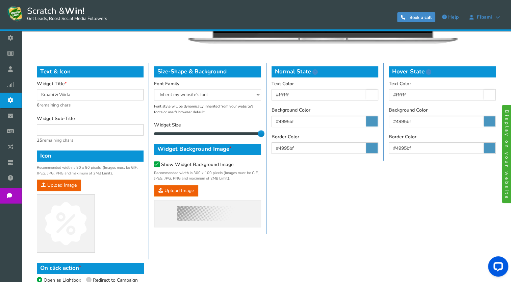
click at [204, 212] on img at bounding box center [207, 213] width 61 height 15
click at [155, 162] on icon at bounding box center [157, 164] width 5 height 5
click at [147, 163] on input "Show Widget Background Image" at bounding box center [147, 165] width 0 height 4
click at [374, 119] on icon at bounding box center [371, 121] width 11 height 10
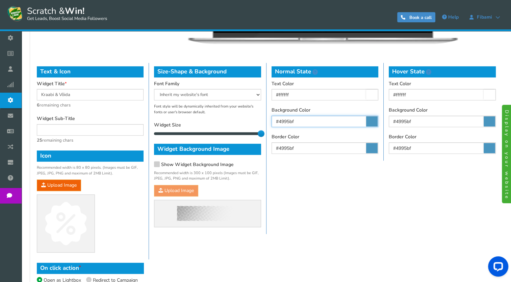
click at [374, 119] on input "#4995bf" at bounding box center [325, 121] width 107 height 11
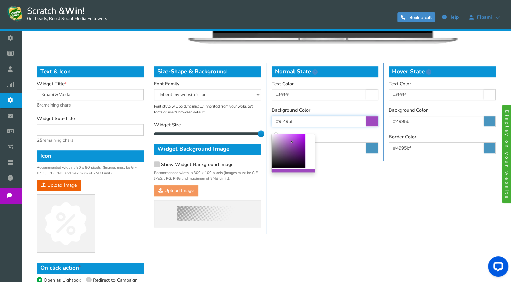
click at [309, 141] on div at bounding box center [309, 151] width 5 height 34
type input "#71009b"
drag, startPoint x: 298, startPoint y: 142, endPoint x: 306, endPoint y: 147, distance: 8.9
click at [306, 147] on div at bounding box center [293, 152] width 44 height 39
click at [350, 162] on div "Text & Icon Widget Title Kraabi & Võida 6 remaining chars Widget Sub-Title 25 r…" at bounding box center [266, 161] width 469 height 196
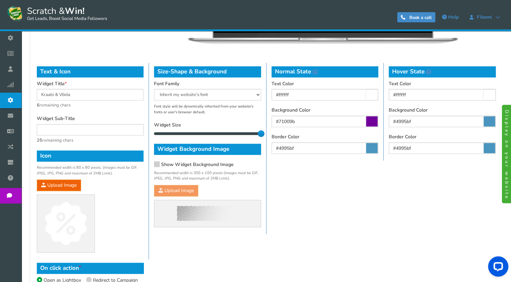
click at [373, 152] on icon at bounding box center [371, 148] width 11 height 10
click at [373, 152] on input "#4995bf" at bounding box center [325, 147] width 107 height 11
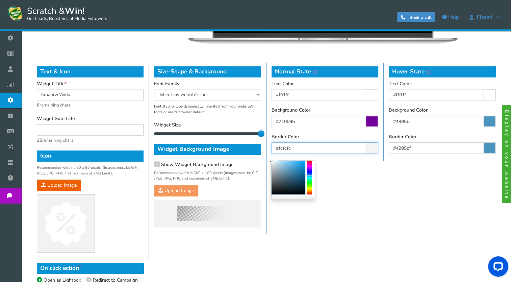
type input "#ffffff"
drag, startPoint x: 296, startPoint y: 170, endPoint x: 258, endPoint y: 155, distance: 40.0
click at [258, 155] on body "Display on your website Scratch & Win! Get Leads, Boost Social Media Followers …" at bounding box center [255, 3] width 511 height 628
click at [341, 156] on div "Normal State Text Color #ffffff Background Color #71009b Border Color #ffffff S…" at bounding box center [325, 112] width 117 height 98
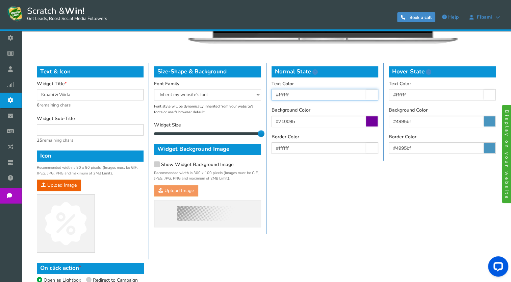
click at [293, 93] on input "#ffffff" at bounding box center [325, 94] width 107 height 11
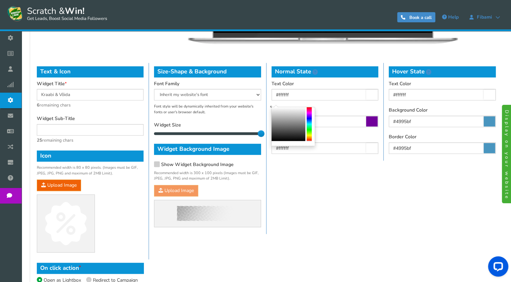
click at [332, 205] on div "Text & Icon Widget Title Kraabi & Võida 6 remaining chars Widget Sub-Title 25 r…" at bounding box center [266, 161] width 469 height 196
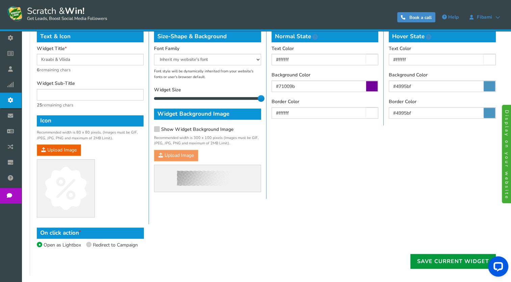
click at [436, 260] on link "Save current widget" at bounding box center [453, 261] width 85 height 15
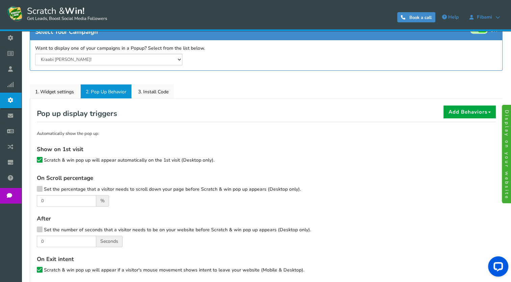
scroll to position [78, 0]
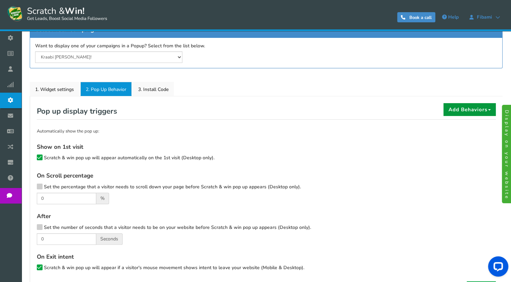
click at [453, 110] on button "Add Behaviors" at bounding box center [470, 109] width 52 height 13
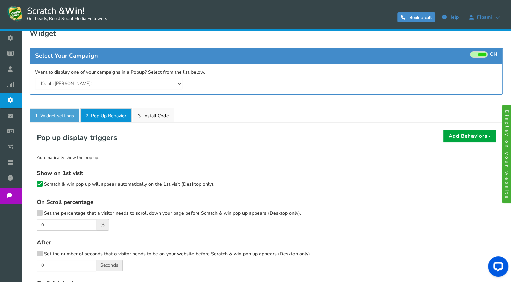
click at [63, 118] on link "1. Widget settings" at bounding box center [55, 115] width 50 height 14
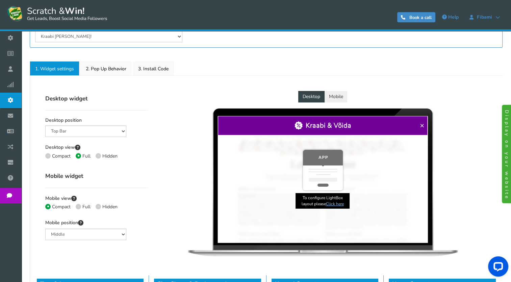
scroll to position [113, 0]
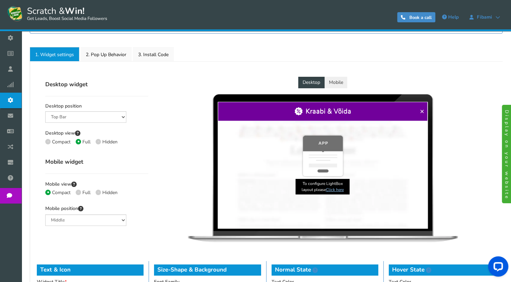
click at [332, 189] on link "Click here" at bounding box center [335, 189] width 18 height 5
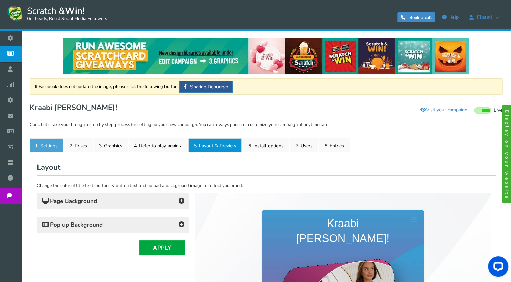
click at [51, 146] on link "1. Settings" at bounding box center [46, 145] width 33 height 14
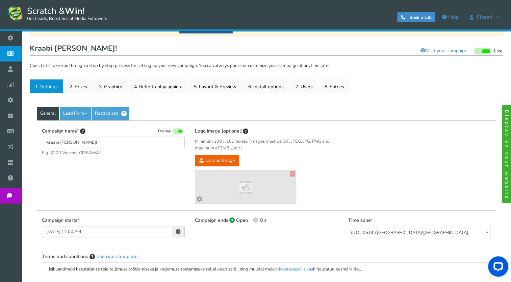
scroll to position [53, 0]
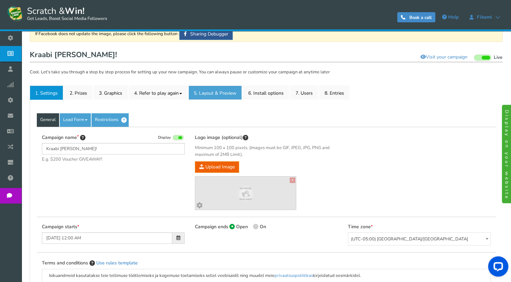
click at [229, 93] on link "5. Layout & Preview" at bounding box center [215, 92] width 53 height 14
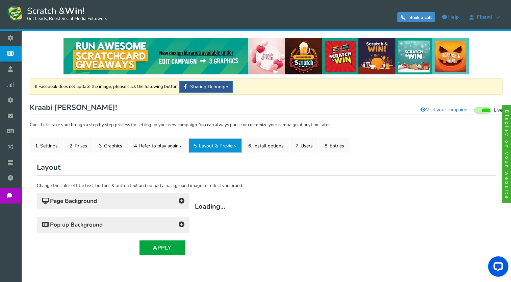
scroll to position [0, 0]
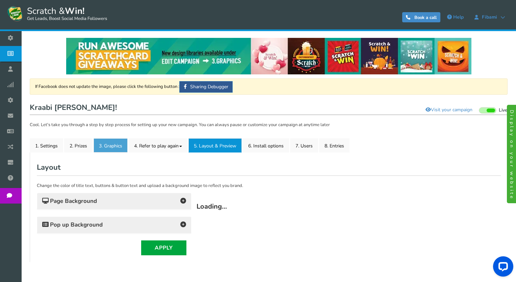
click at [112, 147] on link "3. Graphics" at bounding box center [111, 145] width 34 height 14
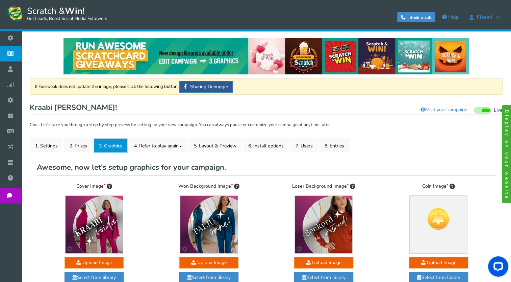
scroll to position [24, 0]
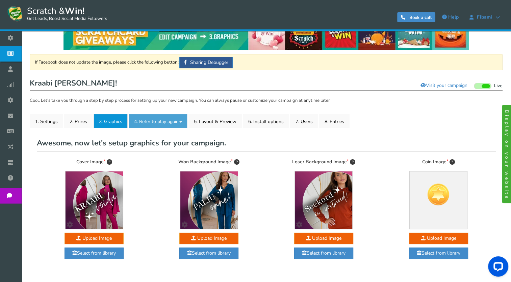
click at [166, 122] on link "4. Refer to play again" at bounding box center [158, 121] width 59 height 14
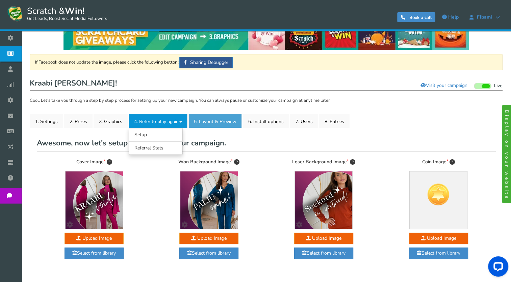
click at [216, 115] on link "5. Layout & Preview" at bounding box center [215, 121] width 53 height 14
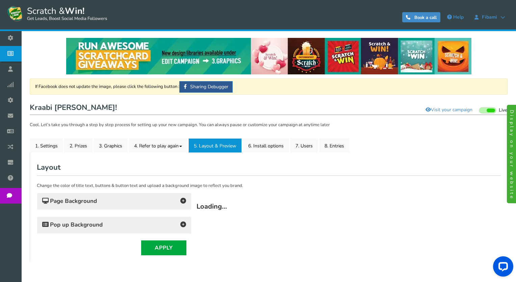
click at [115, 202] on h4 "Page Background" at bounding box center [114, 200] width 144 height 9
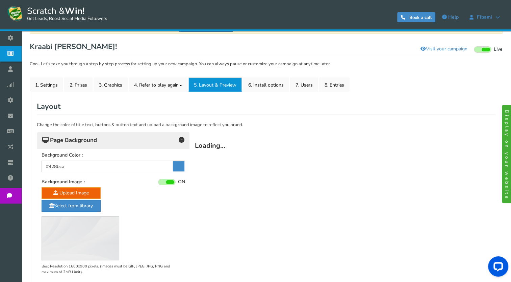
scroll to position [61, 0]
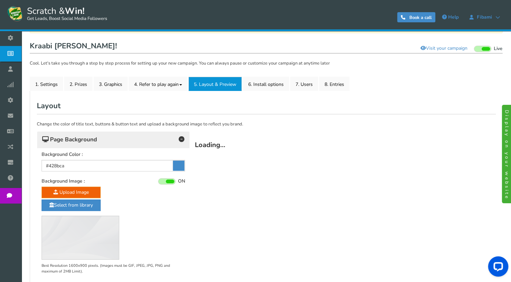
click at [124, 132] on div "Page Background" at bounding box center [113, 139] width 152 height 17
click at [116, 143] on h4 "Page Background" at bounding box center [113, 139] width 142 height 9
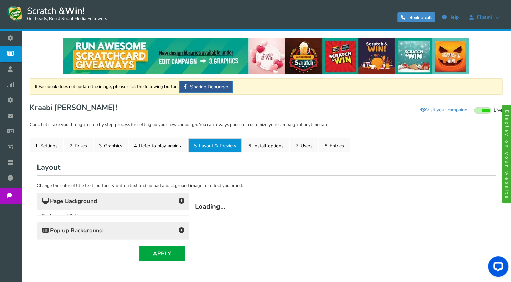
scroll to position [0, 0]
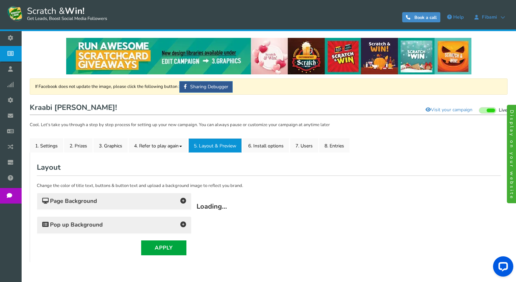
click at [39, 153] on div "General Lead Form Labels Fields setup Restrictions Allow users to play again af…" at bounding box center [269, 206] width 478 height 109
click at [45, 148] on link "1. Settings" at bounding box center [46, 145] width 33 height 14
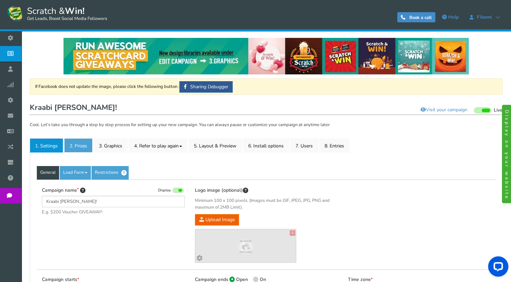
click at [75, 149] on link "2. Prizes" at bounding box center [78, 145] width 28 height 14
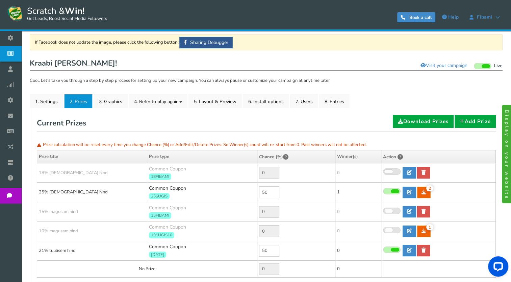
scroll to position [45, 0]
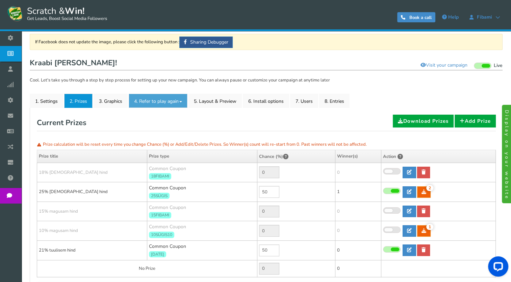
click at [159, 104] on link "4. Refer to play again" at bounding box center [158, 101] width 59 height 14
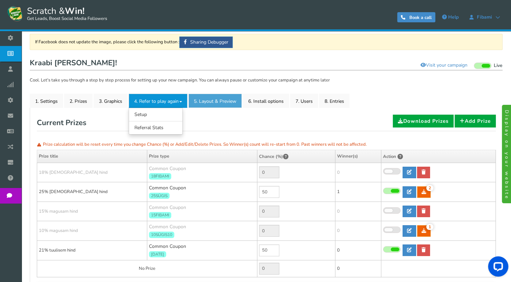
click at [227, 98] on link "5. Layout & Preview" at bounding box center [215, 101] width 53 height 14
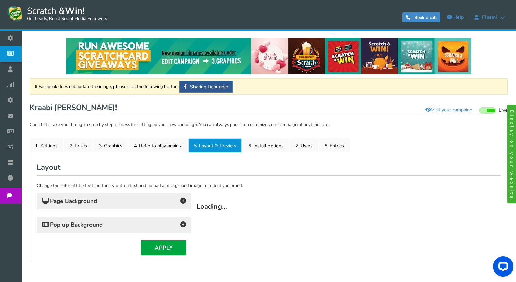
click at [267, 155] on div "General Lead Form Labels Fields setup Restrictions Allow users to play again af…" at bounding box center [269, 206] width 478 height 109
click at [269, 147] on link "6. Install options New" at bounding box center [266, 145] width 46 height 14
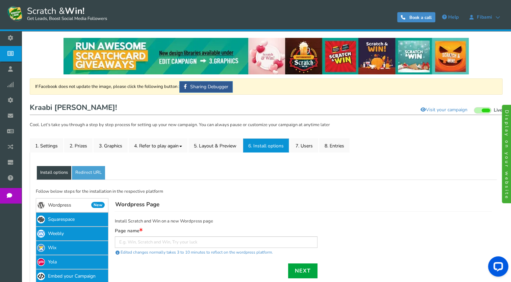
scroll to position [31, 0]
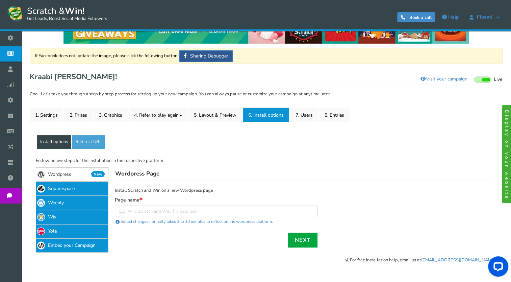
click at [318, 122] on div "General Lead Form Labels Fields setup Restrictions Allow users to play again af…" at bounding box center [266, 199] width 473 height 154
click at [168, 117] on link "4. Refer to play again" at bounding box center [158, 114] width 59 height 14
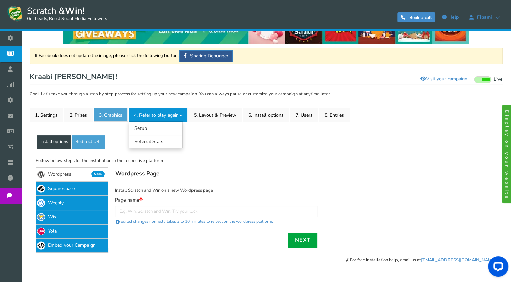
click at [121, 115] on link "3. Graphics" at bounding box center [111, 114] width 34 height 14
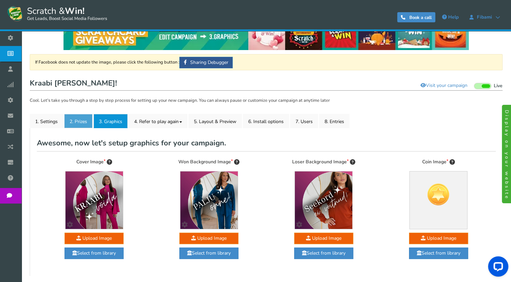
click at [80, 118] on link "2. Prizes" at bounding box center [78, 121] width 28 height 14
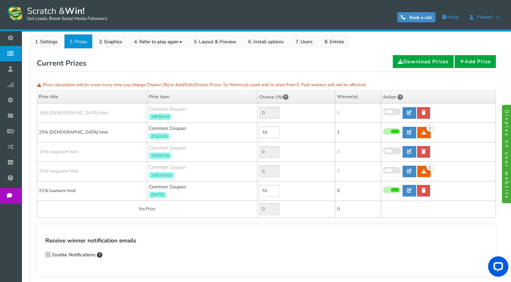
scroll to position [110, 0]
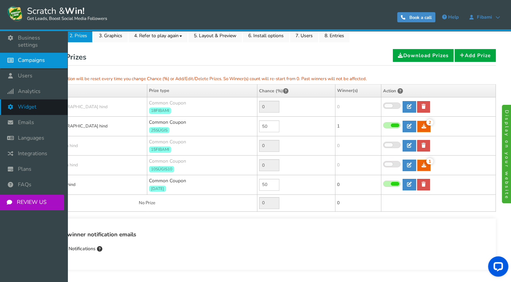
click at [27, 105] on link "Widget" at bounding box center [34, 107] width 68 height 16
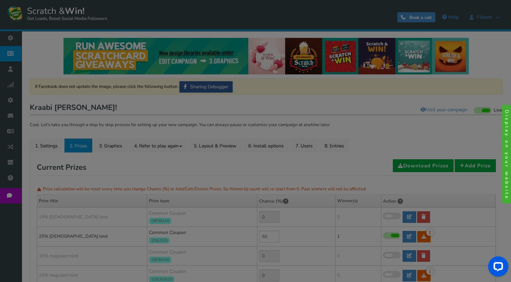
click at [146, 168] on div "● ● ● ● ● ●" at bounding box center [255, 141] width 511 height 62
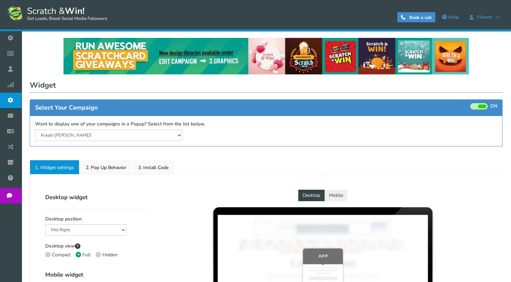
select select "top-bar"
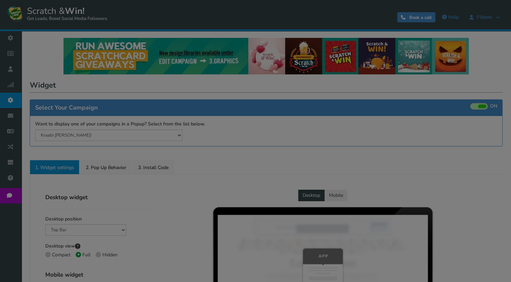
radio input "true"
select select "mid"
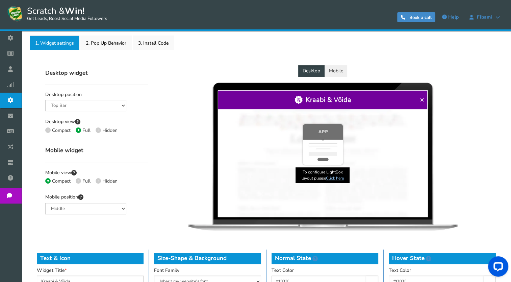
click at [81, 181] on label "Full" at bounding box center [83, 181] width 15 height 6
click at [80, 181] on input "Full" at bounding box center [78, 181] width 4 height 4
radio input "true"
click at [153, 187] on div "Desktop Mobile Scratch & Win × Kraabi & Võida × Scratch & Win Scratch & Win" at bounding box center [322, 150] width 339 height 170
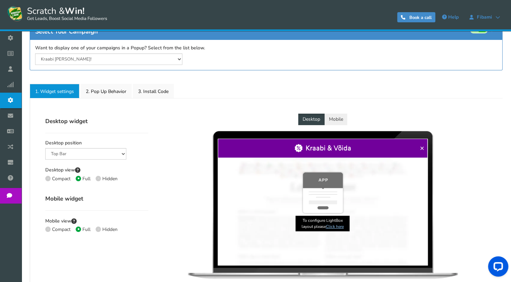
scroll to position [84, 0]
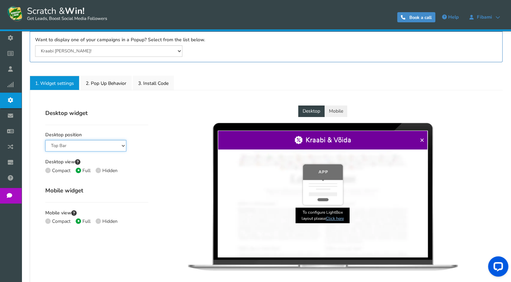
click at [121, 145] on select "Mid Right Mid Left Top Bar Bottom Bar Bottom Left Bottom Right Bottom Middle" at bounding box center [85, 145] width 81 height 11
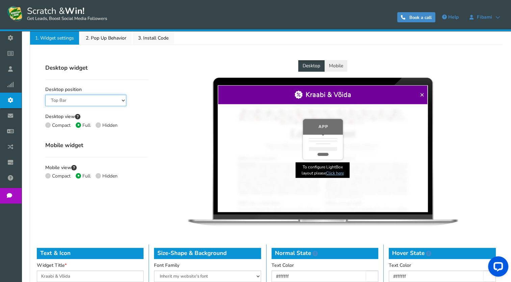
scroll to position [130, 0]
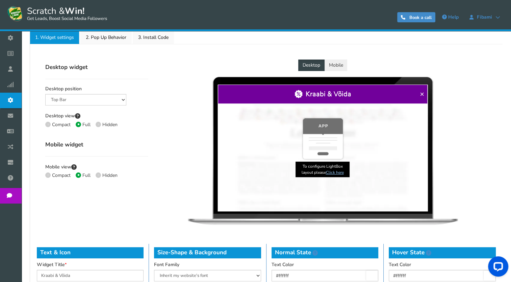
click at [184, 131] on div "Desktop Mobile Scratch & Win × Kraabi & Võida × Scratch & Win Scratch & Win" at bounding box center [322, 144] width 339 height 170
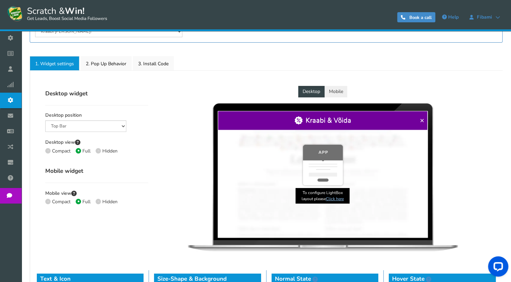
scroll to position [103, 0]
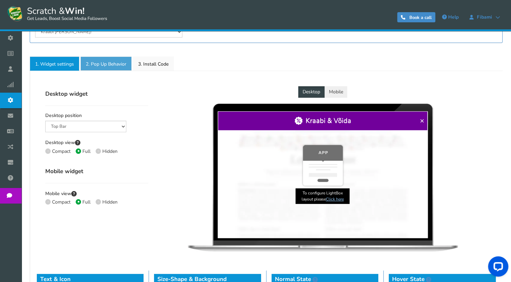
click at [121, 66] on link "2. Pop Up Behavior" at bounding box center [105, 63] width 51 height 14
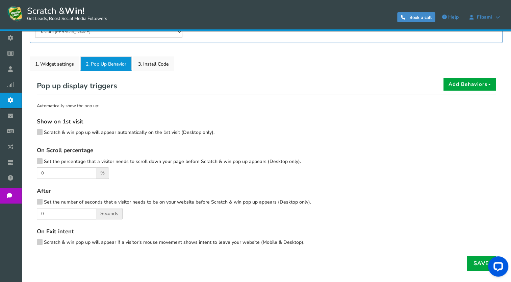
click at [41, 132] on icon at bounding box center [39, 131] width 5 height 5
click at [30, 132] on input "Scratch & win pop up will appear automatically on the 1st visit (Desktop only)." at bounding box center [30, 133] width 0 height 4
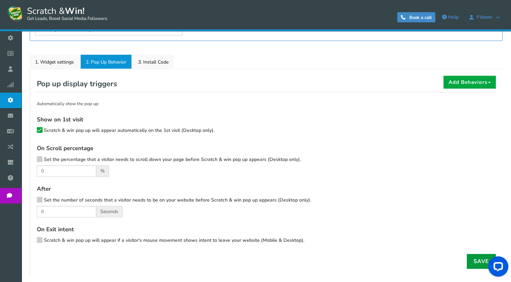
click at [470, 256] on link "Save" at bounding box center [481, 261] width 29 height 15
click at [42, 237] on icon at bounding box center [39, 239] width 5 height 5
click at [30, 239] on input "Scratch & win pop up will appear if a visitor's mouse movement shows intent to …" at bounding box center [30, 241] width 0 height 4
click at [486, 257] on div at bounding box center [497, 267] width 28 height 28
click at [481, 260] on link "Save" at bounding box center [481, 261] width 29 height 15
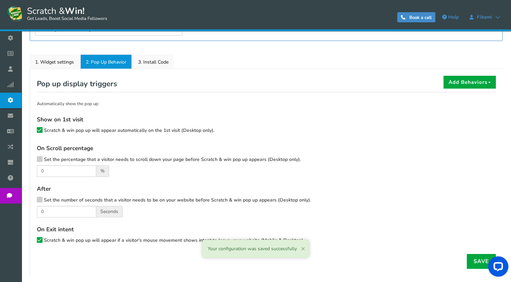
click at [303, 249] on span "×" at bounding box center [303, 248] width 4 height 9
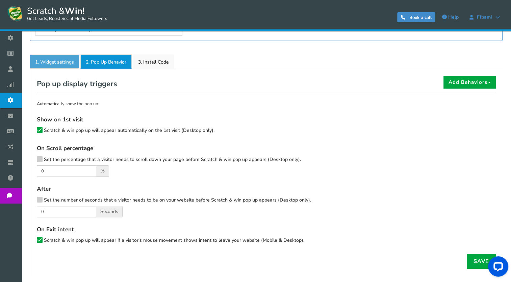
click at [72, 58] on link "1. Widget settings" at bounding box center [55, 61] width 50 height 14
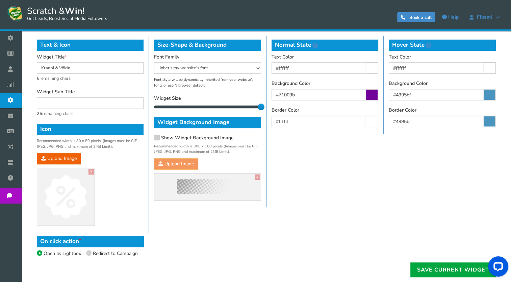
scroll to position [345, 0]
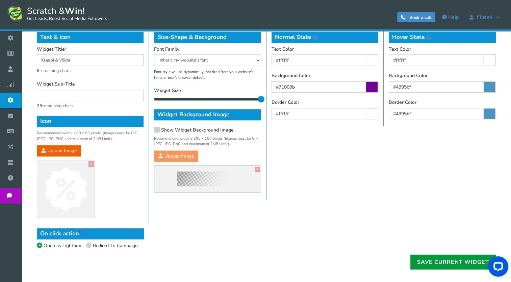
click at [433, 258] on link "Save current widget" at bounding box center [453, 261] width 85 height 15
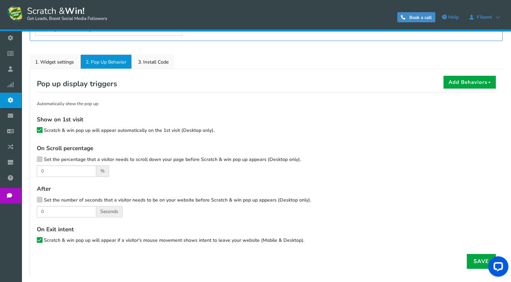
scroll to position [0, 0]
